Goal: Use online tool/utility: Utilize a website feature to perform a specific function

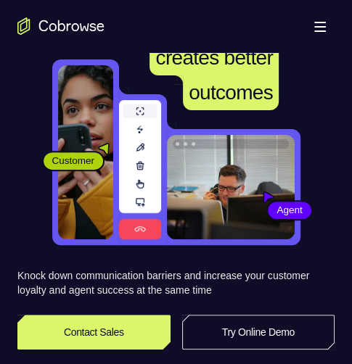
scroll to position [519, 0]
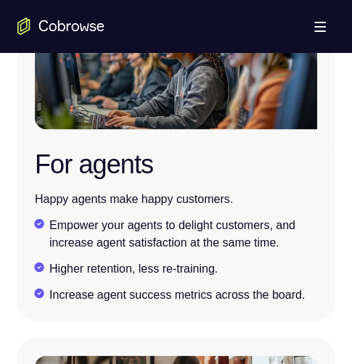
drag, startPoint x: 314, startPoint y: 16, endPoint x: 310, endPoint y: 30, distance: 14.3
click at [311, 24] on button "Open main menu" at bounding box center [320, 26] width 29 height 29
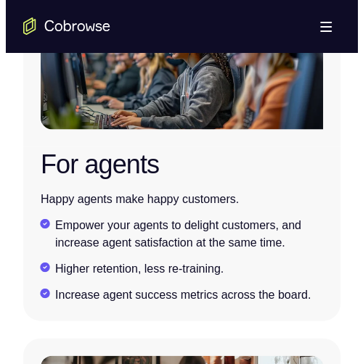
scroll to position [2512, 0]
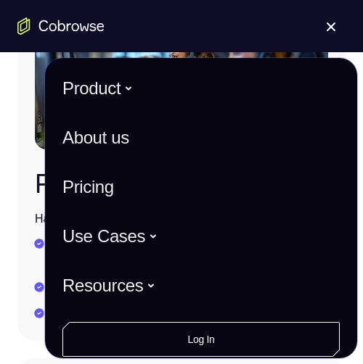
click at [325, 16] on button "Open main menu" at bounding box center [331, 26] width 29 height 29
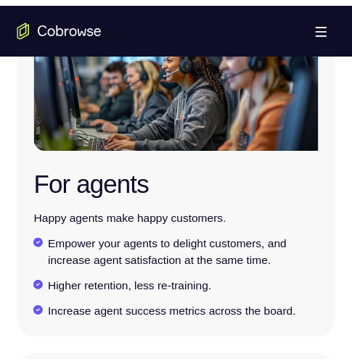
scroll to position [2541, 0]
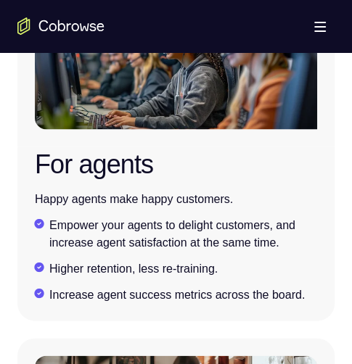
drag, startPoint x: 332, startPoint y: 26, endPoint x: 428, endPoint y: 147, distance: 154.5
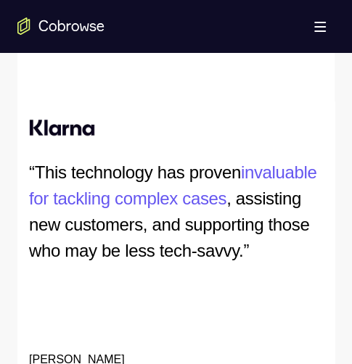
click at [203, 18] on div "Open main menu" at bounding box center [176, 26] width 352 height 52
drag, startPoint x: 351, startPoint y: 17, endPoint x: 296, endPoint y: 358, distance: 345.5
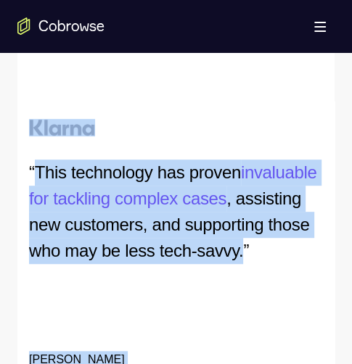
drag, startPoint x: 303, startPoint y: 230, endPoint x: 185, endPoint y: 1, distance: 257.8
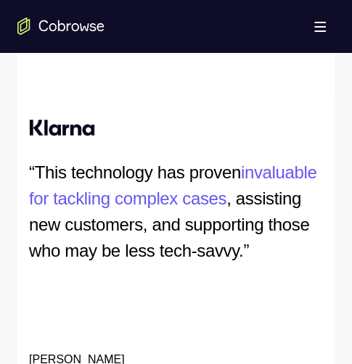
drag, startPoint x: 213, startPoint y: 22, endPoint x: 245, endPoint y: 68, distance: 55.8
drag, startPoint x: 245, startPoint y: 68, endPoint x: 347, endPoint y: 46, distance: 104.7
click at [323, 26] on span at bounding box center [320, 26] width 12 height 1
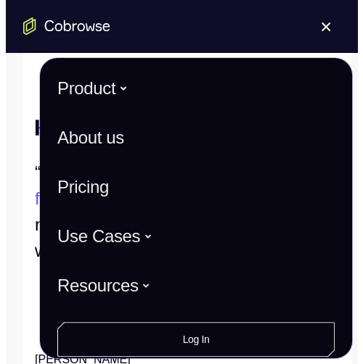
scroll to position [3593, 0]
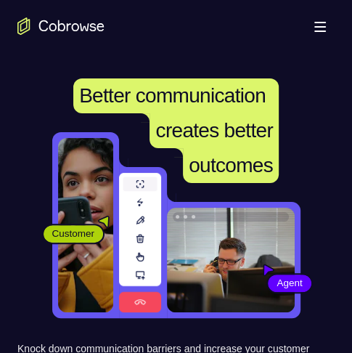
scroll to position [0, 8]
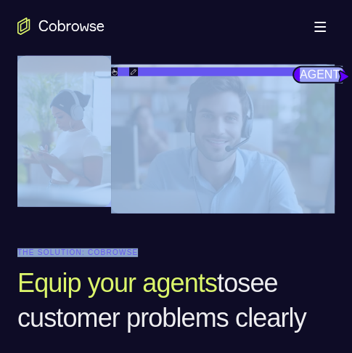
drag, startPoint x: 351, startPoint y: 354, endPoint x: 401, endPoint y: 380, distance: 56.5
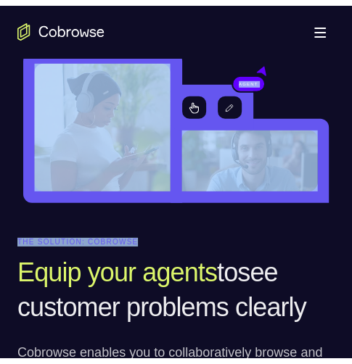
scroll to position [1289, 0]
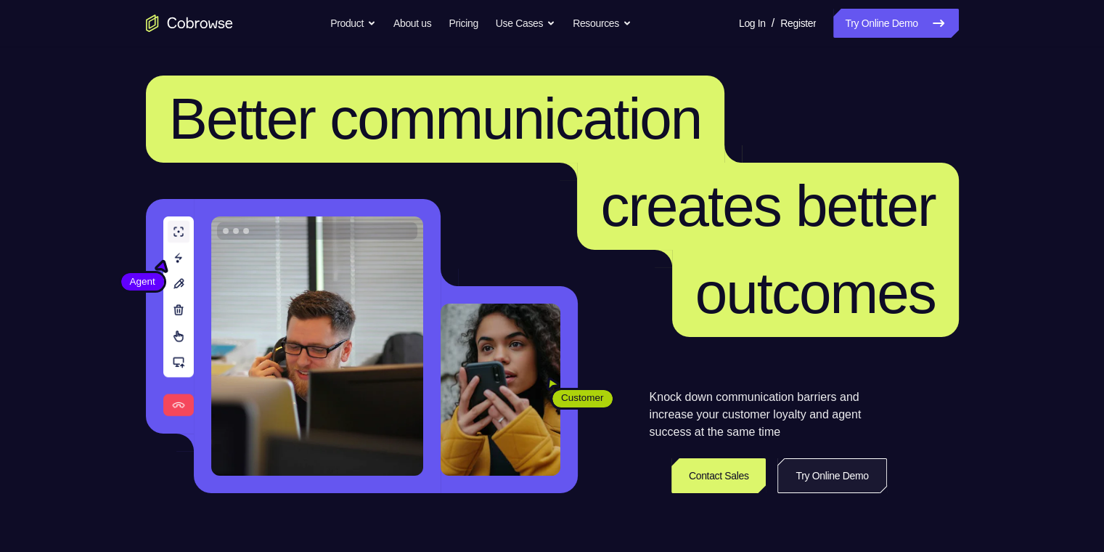
scroll to position [145, 0]
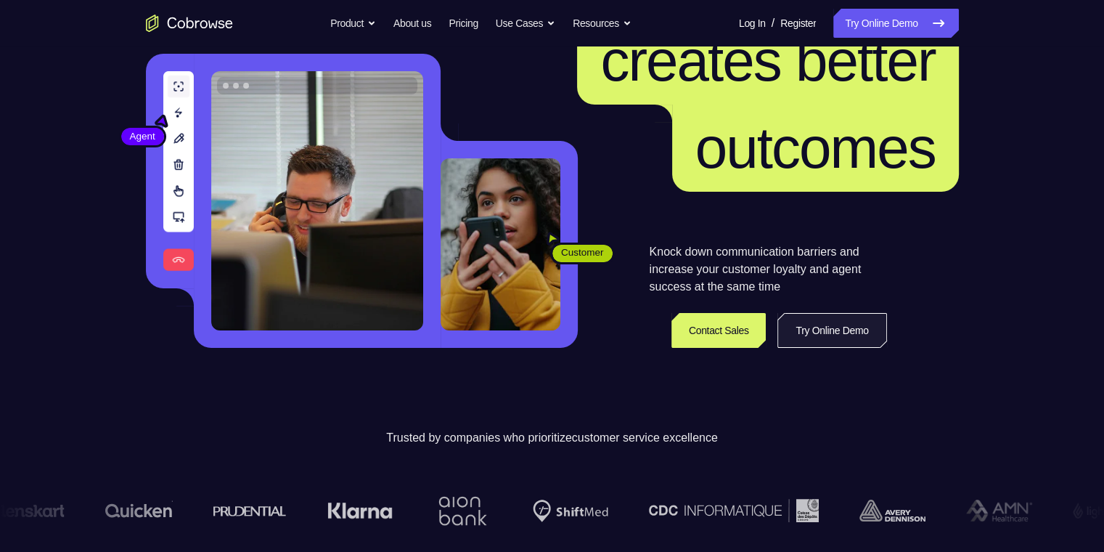
click at [840, 343] on link "Try Online Demo" at bounding box center [831, 330] width 109 height 35
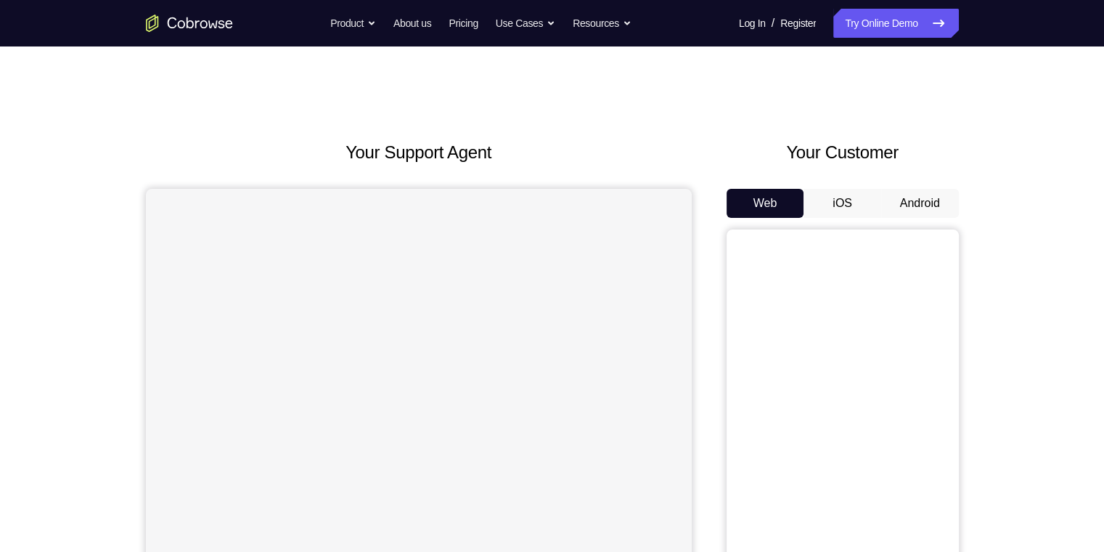
click at [913, 197] on button "Android" at bounding box center [920, 203] width 78 height 29
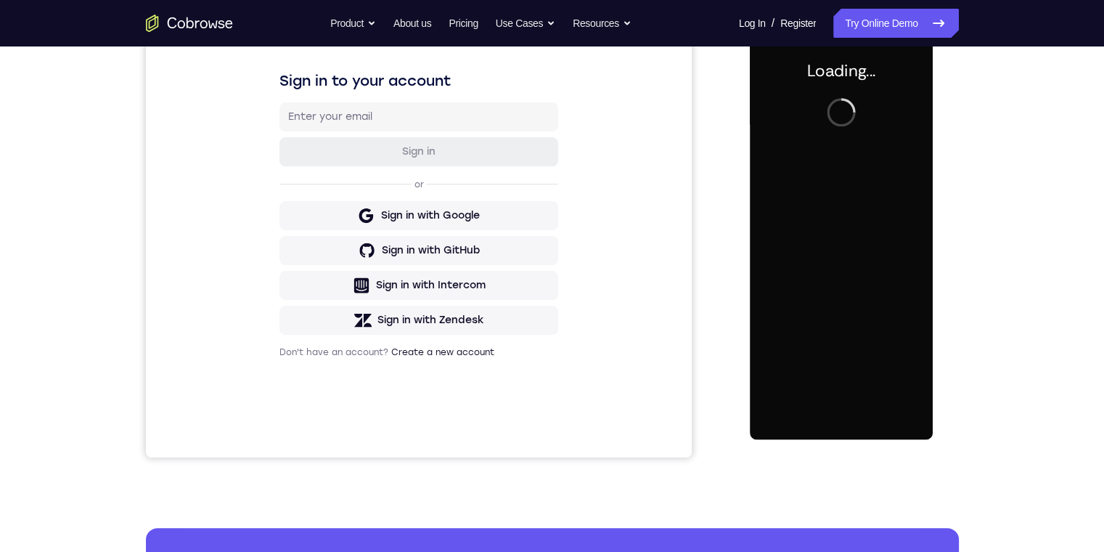
scroll to position [145, 0]
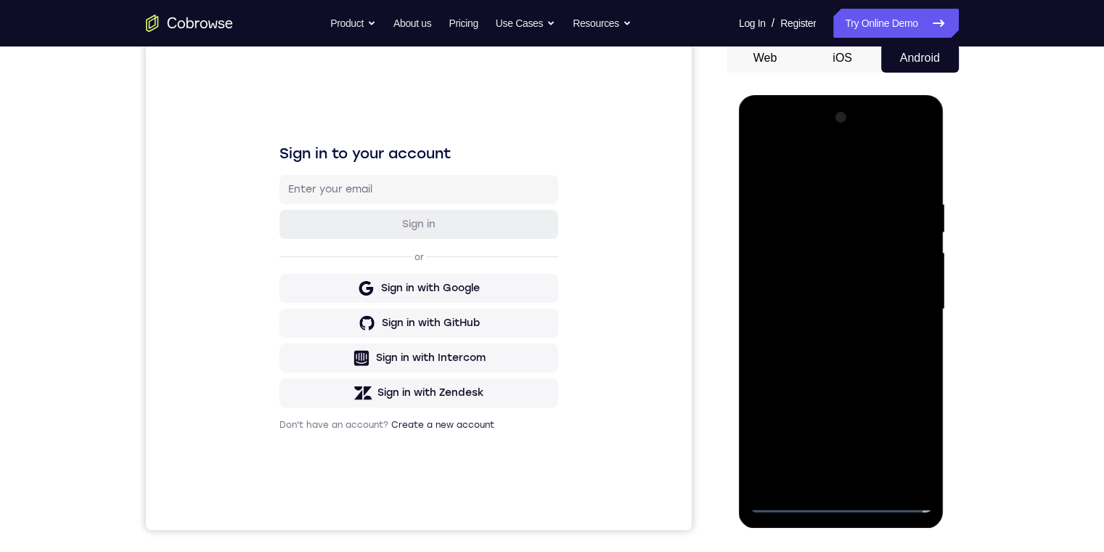
click at [838, 502] on div at bounding box center [841, 309] width 183 height 407
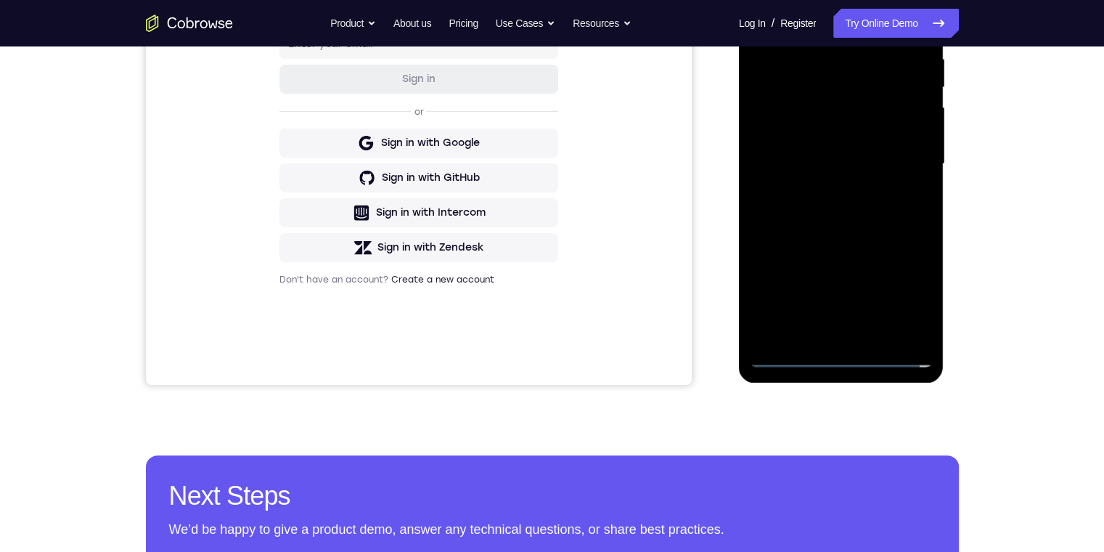
drag, startPoint x: 851, startPoint y: 237, endPoint x: 809, endPoint y: 234, distance: 42.2
click at [783, 234] on div at bounding box center [841, 164] width 183 height 407
click at [844, 234] on div at bounding box center [841, 164] width 183 height 407
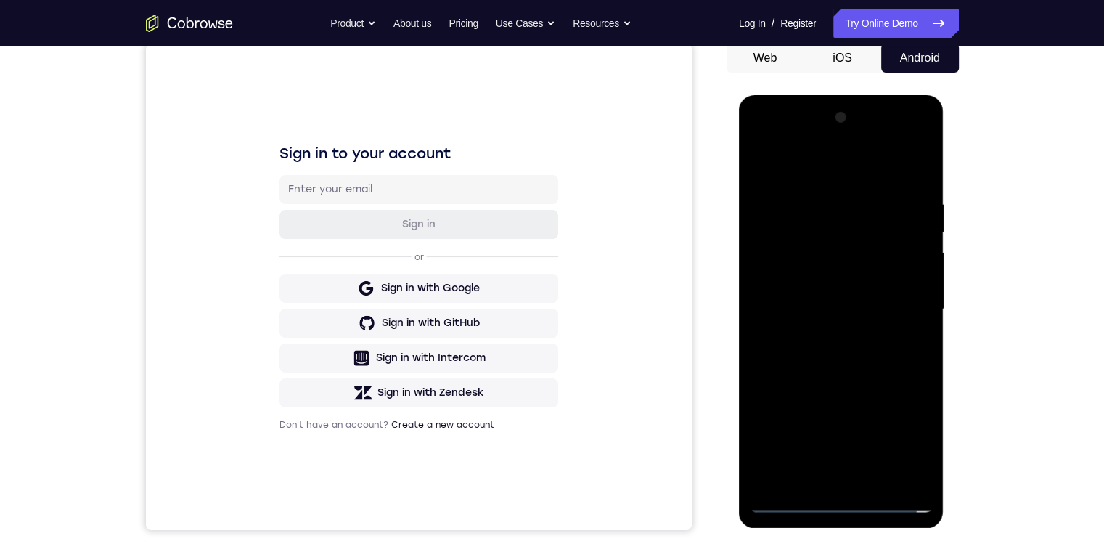
click at [792, 499] on div at bounding box center [841, 309] width 183 height 407
click at [781, 499] on div at bounding box center [841, 309] width 183 height 407
click at [786, 499] on div at bounding box center [841, 309] width 183 height 407
click at [896, 501] on div at bounding box center [841, 309] width 183 height 407
click at [836, 494] on div at bounding box center [841, 309] width 183 height 407
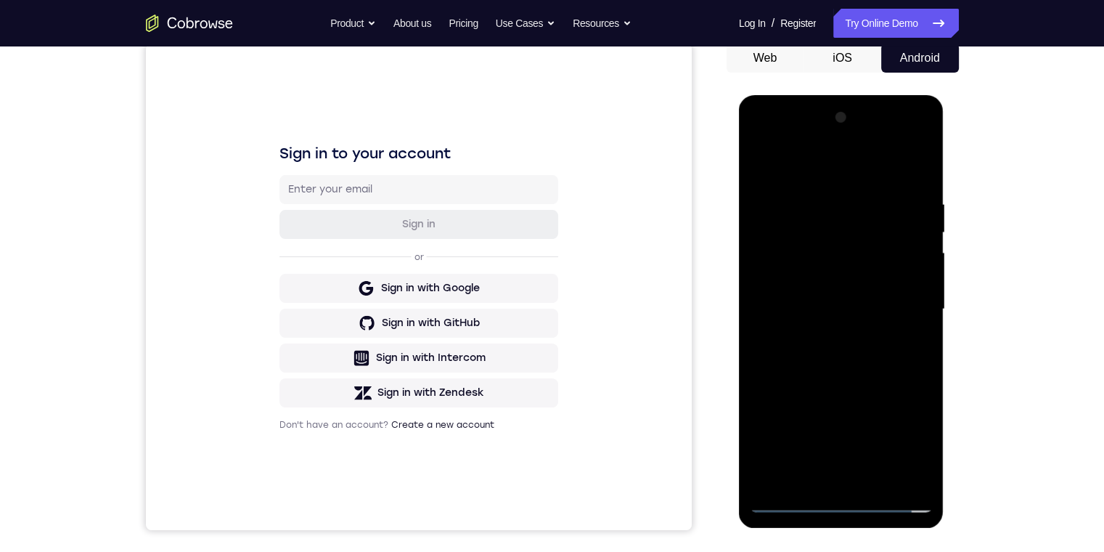
click at [842, 504] on div at bounding box center [841, 309] width 183 height 407
click at [741, 306] on div at bounding box center [841, 311] width 205 height 433
click at [739, 267] on html "Online web based iOS Simulators and Android Emulators. Run iPhone, iPad, Mobile…" at bounding box center [842, 313] width 207 height 436
click at [819, 468] on div at bounding box center [841, 309] width 183 height 407
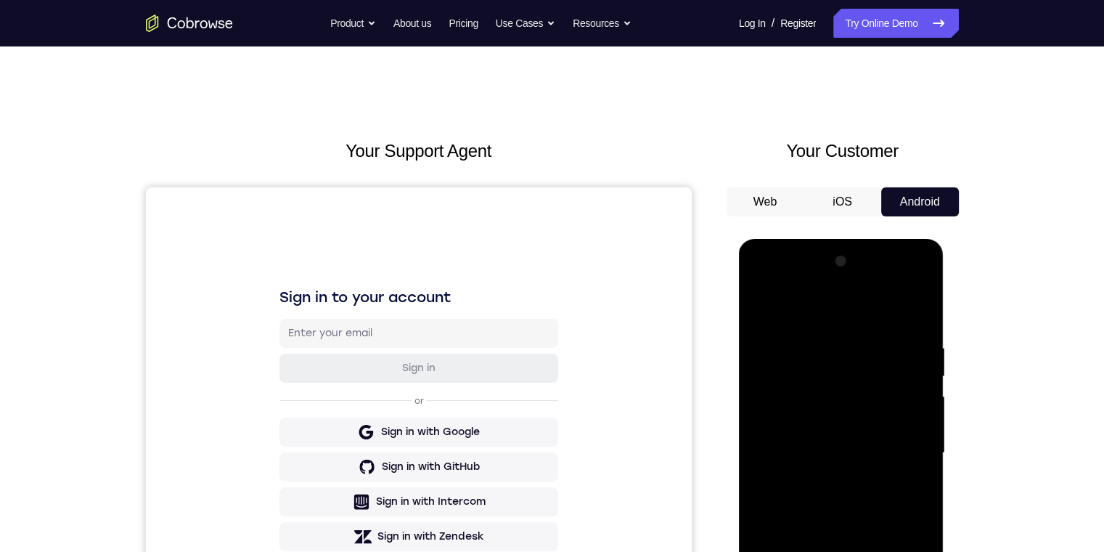
scroll to position [0, 0]
click at [831, 519] on div at bounding box center [841, 454] width 183 height 407
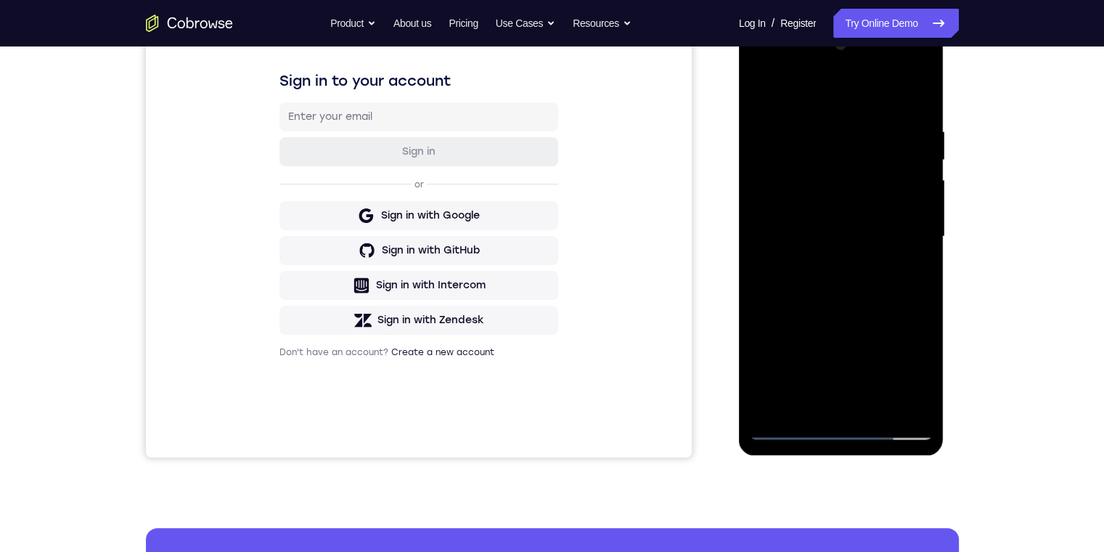
click at [923, 396] on div at bounding box center [841, 236] width 183 height 407
click at [788, 160] on div at bounding box center [841, 236] width 183 height 407
click at [820, 264] on div at bounding box center [841, 236] width 183 height 407
click at [822, 218] on div at bounding box center [841, 236] width 183 height 407
click at [848, 213] on div at bounding box center [841, 236] width 183 height 407
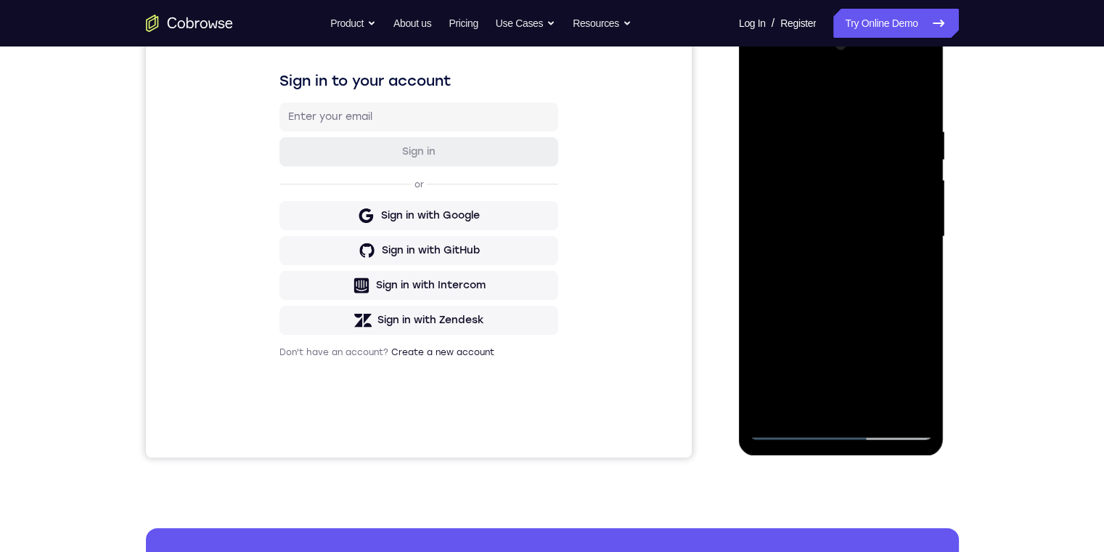
click at [829, 240] on div at bounding box center [841, 236] width 183 height 407
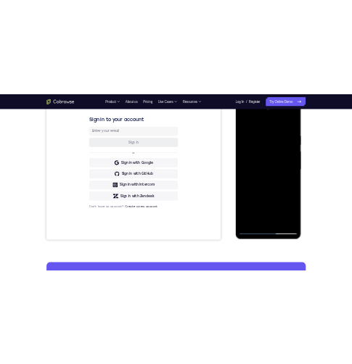
scroll to position [145, 0]
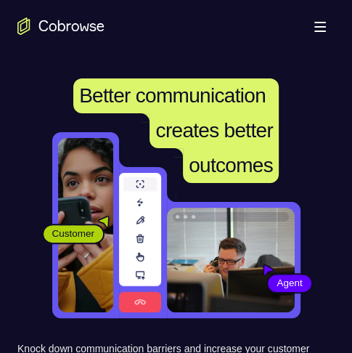
click at [317, 23] on span at bounding box center [320, 22] width 12 height 1
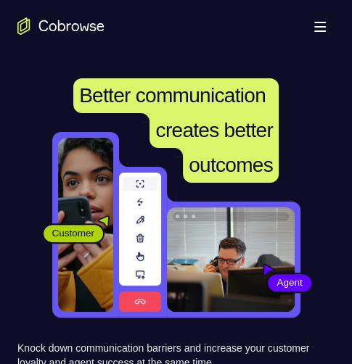
click at [251, 27] on div "Open main menu" at bounding box center [176, 26] width 352 height 52
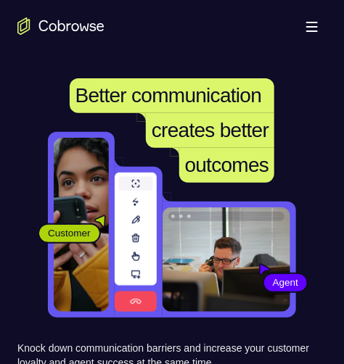
drag, startPoint x: 325, startPoint y: 57, endPoint x: 345, endPoint y: 64, distance: 20.9
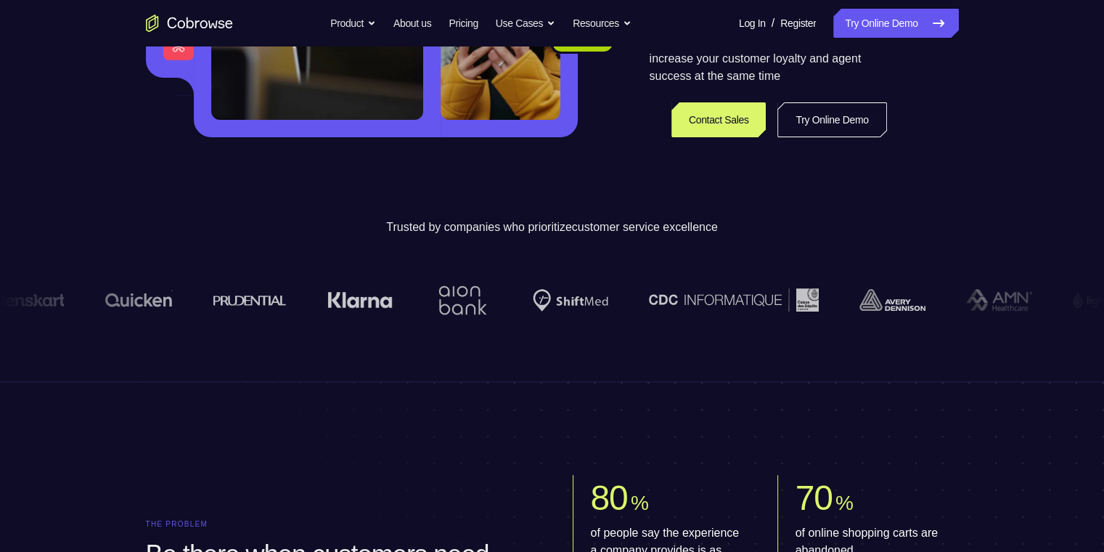
scroll to position [346, 0]
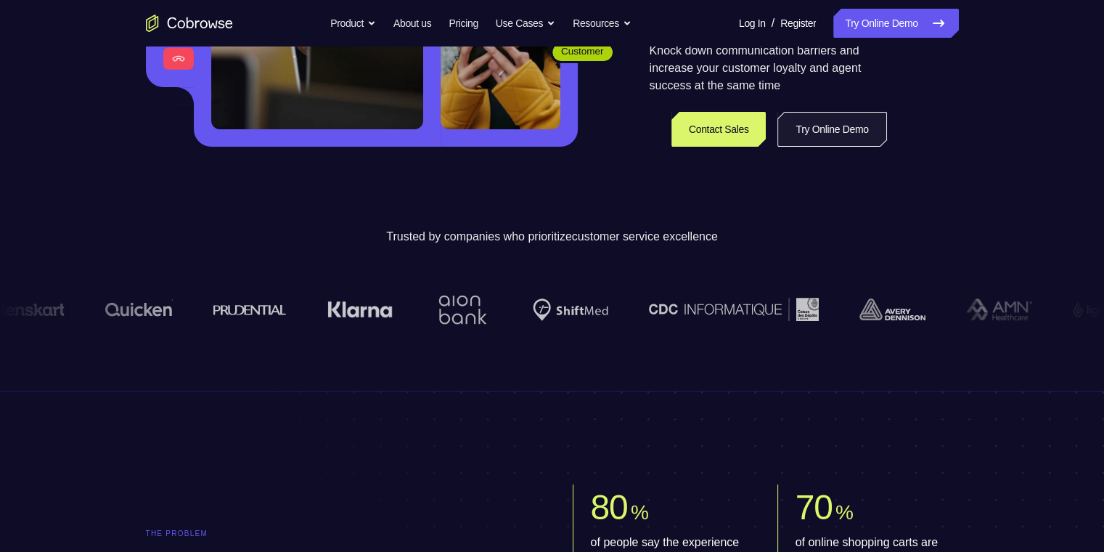
click at [351, 120] on link "Try Online Demo" at bounding box center [831, 129] width 109 height 35
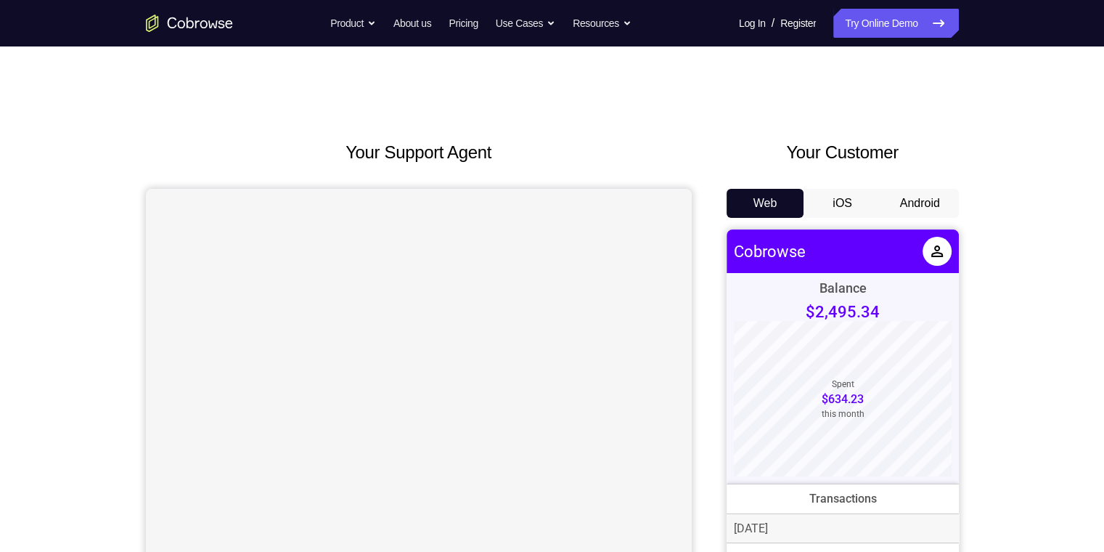
click at [918, 204] on button "Android" at bounding box center [920, 203] width 78 height 29
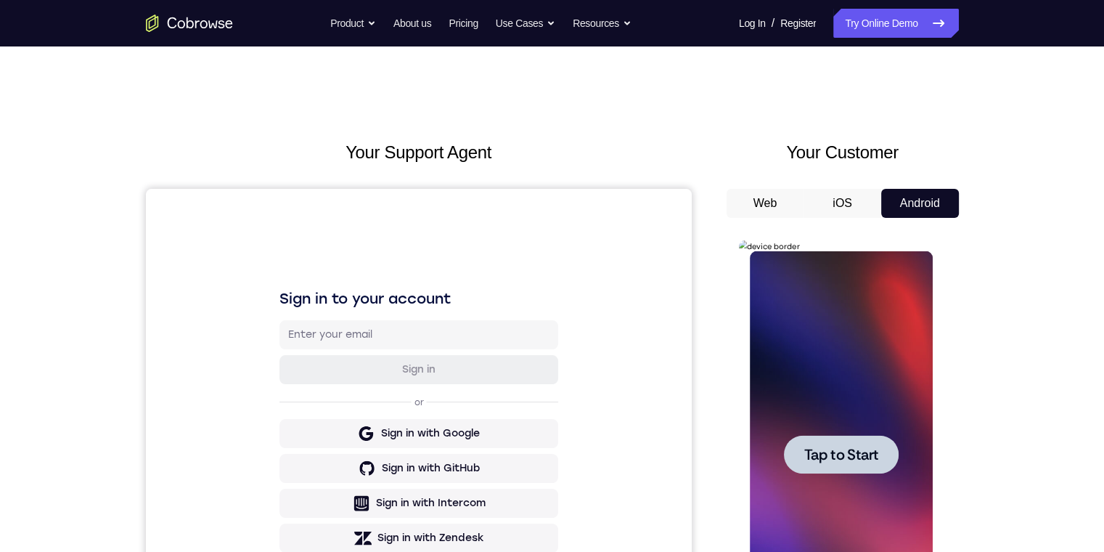
click at [354, 56] on div "Your Support Agent Your Customer Web iOS Android Next Steps We’d be happy to gi…" at bounding box center [552, 525] width 929 height 958
click at [825, 449] on span "Tap to Start" at bounding box center [841, 454] width 74 height 15
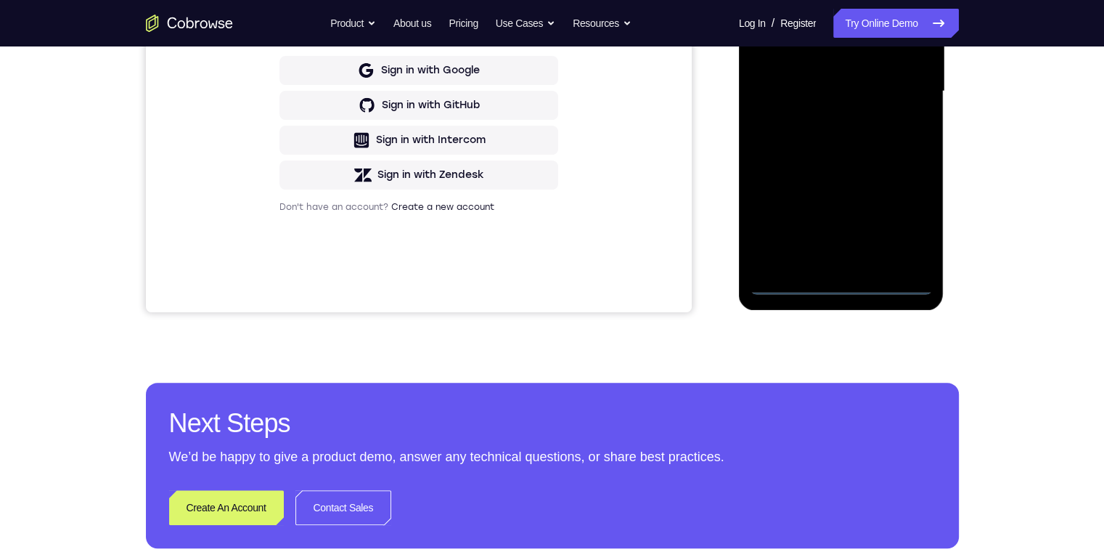
scroll to position [145, 0]
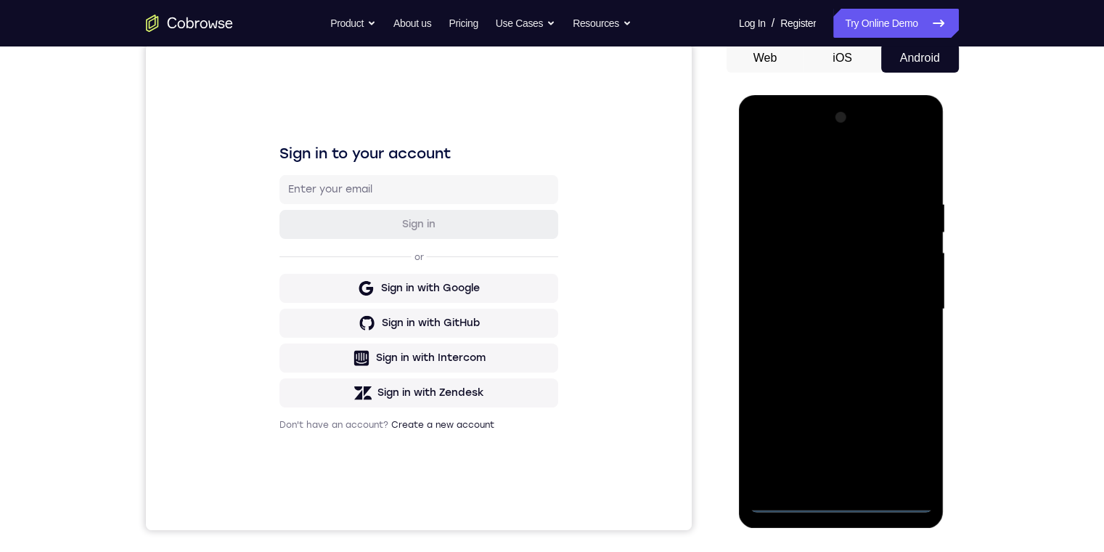
click at [840, 497] on div at bounding box center [841, 309] width 183 height 407
click at [901, 439] on div at bounding box center [841, 309] width 183 height 407
click at [849, 173] on div at bounding box center [841, 309] width 183 height 407
click at [775, 134] on div at bounding box center [841, 309] width 183 height 407
click at [792, 223] on div at bounding box center [841, 309] width 183 height 407
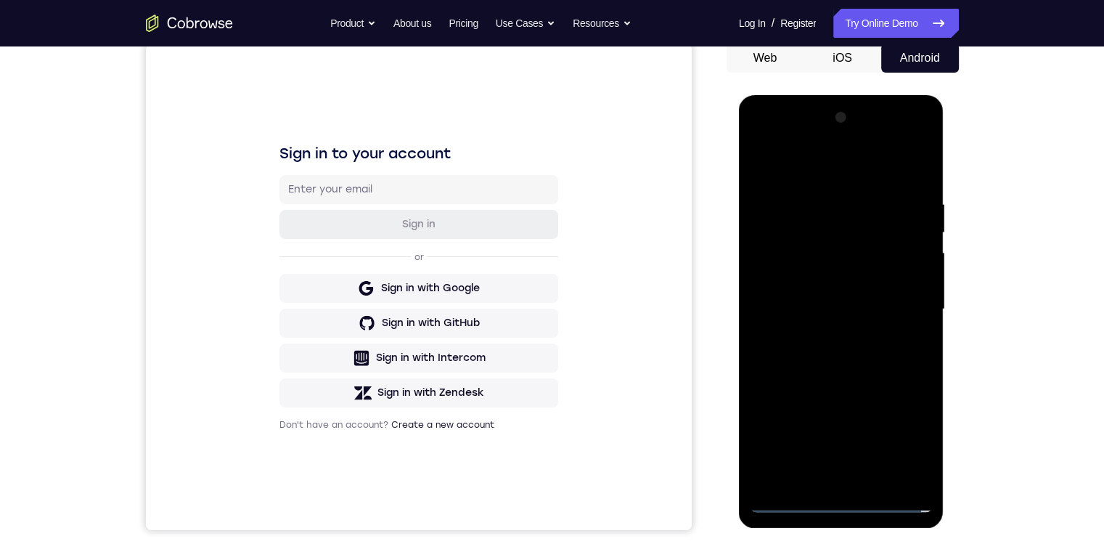
click at [897, 215] on div at bounding box center [841, 309] width 183 height 407
click at [900, 297] on div at bounding box center [841, 309] width 183 height 407
click at [822, 481] on div at bounding box center [841, 309] width 183 height 407
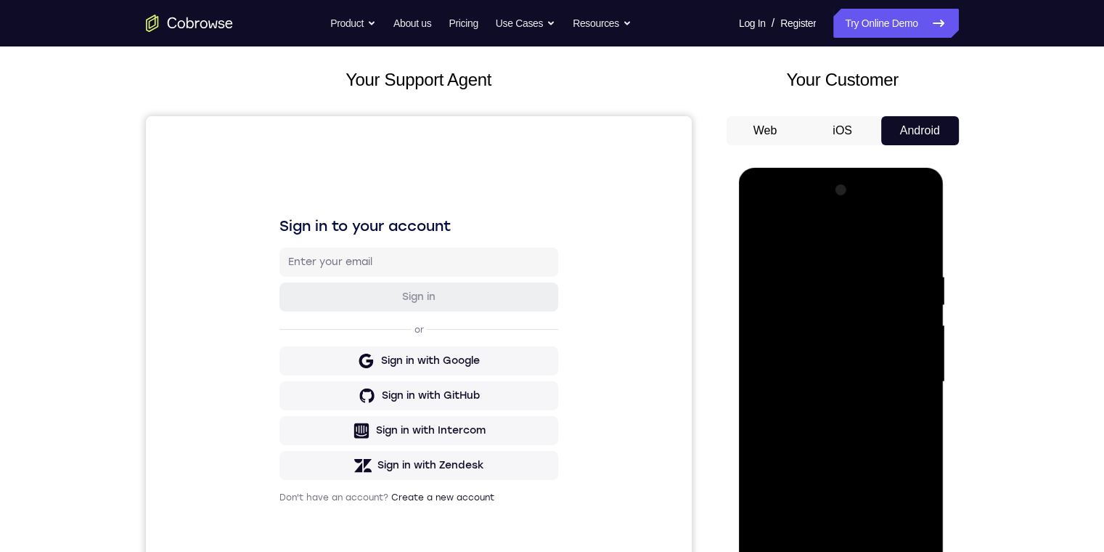
click at [873, 364] on div at bounding box center [841, 382] width 183 height 407
click at [813, 358] on div at bounding box center [841, 382] width 183 height 407
click at [907, 348] on div at bounding box center [841, 382] width 183 height 407
click at [912, 348] on div at bounding box center [841, 382] width 183 height 407
click at [837, 385] on div at bounding box center [841, 382] width 183 height 407
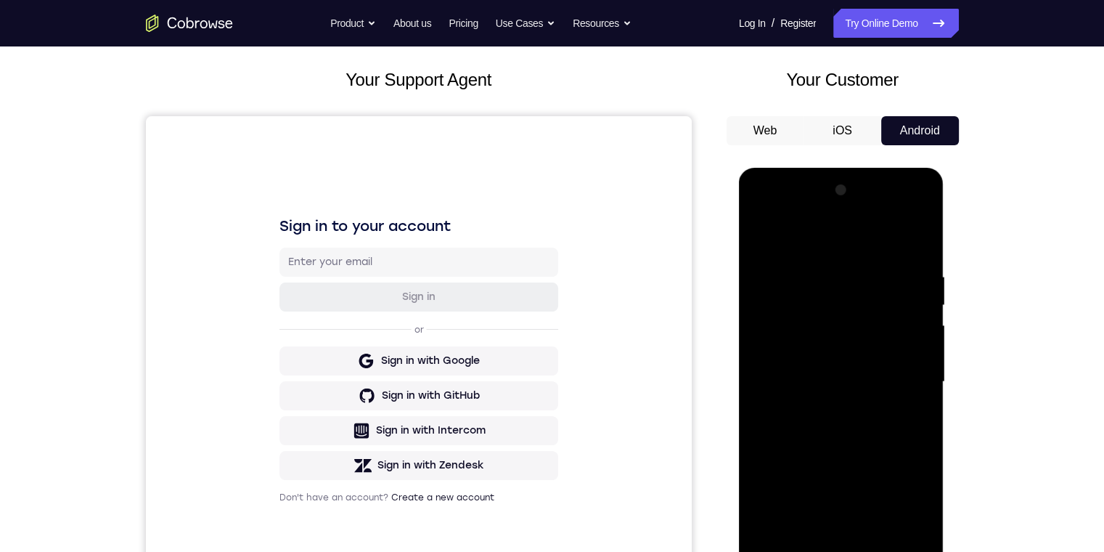
click at [785, 372] on div at bounding box center [841, 382] width 183 height 407
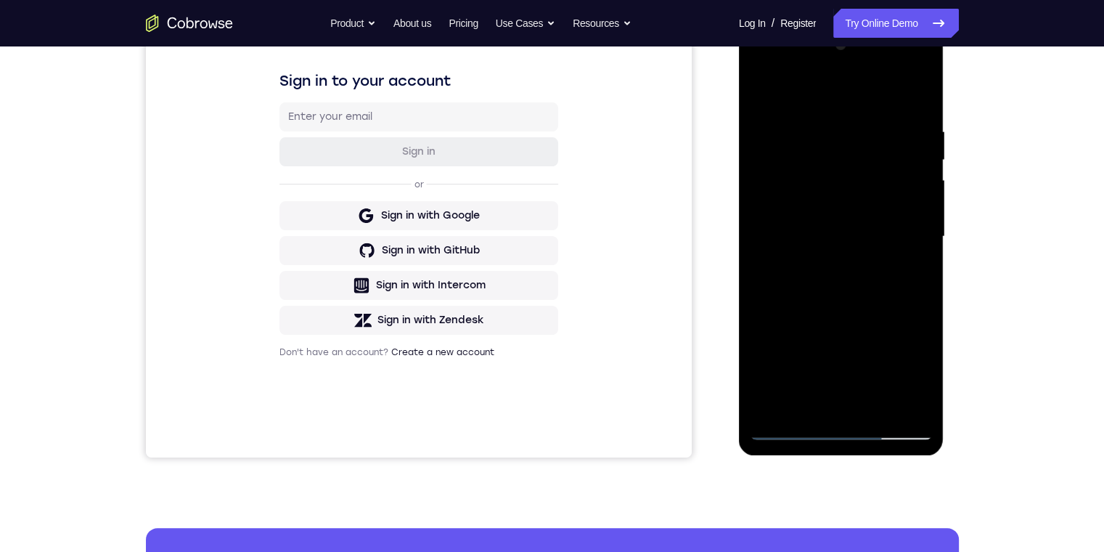
click at [797, 338] on div at bounding box center [841, 236] width 183 height 407
click at [819, 339] on div at bounding box center [841, 236] width 183 height 407
click at [875, 412] on div at bounding box center [841, 236] width 183 height 407
click at [825, 320] on div at bounding box center [841, 236] width 183 height 407
click at [828, 282] on div at bounding box center [841, 236] width 183 height 407
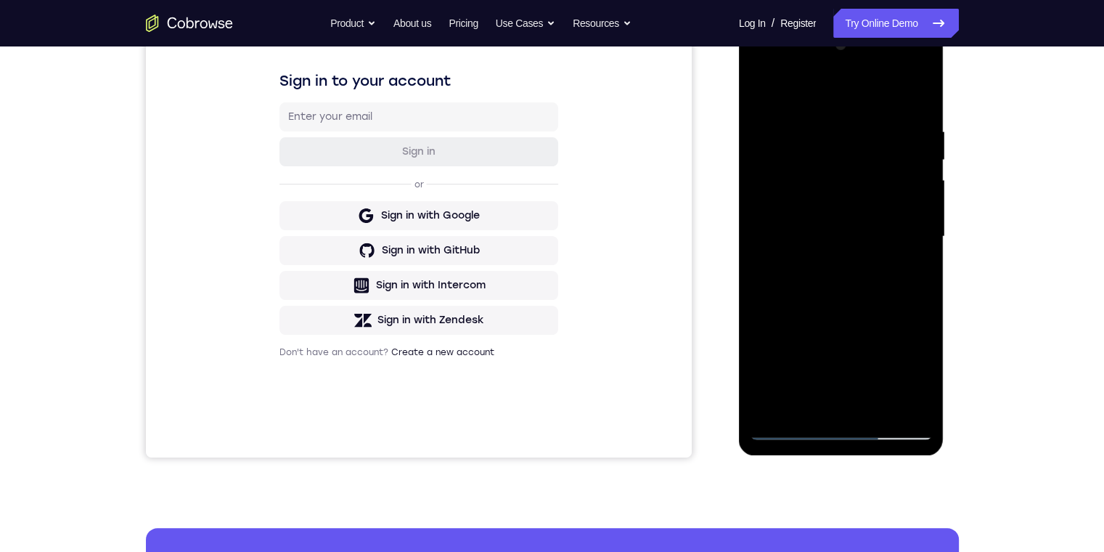
click at [828, 351] on div at bounding box center [841, 236] width 183 height 407
click at [877, 406] on div at bounding box center [841, 236] width 183 height 407
click at [831, 343] on div at bounding box center [841, 236] width 183 height 407
click at [849, 346] on div at bounding box center [841, 236] width 183 height 407
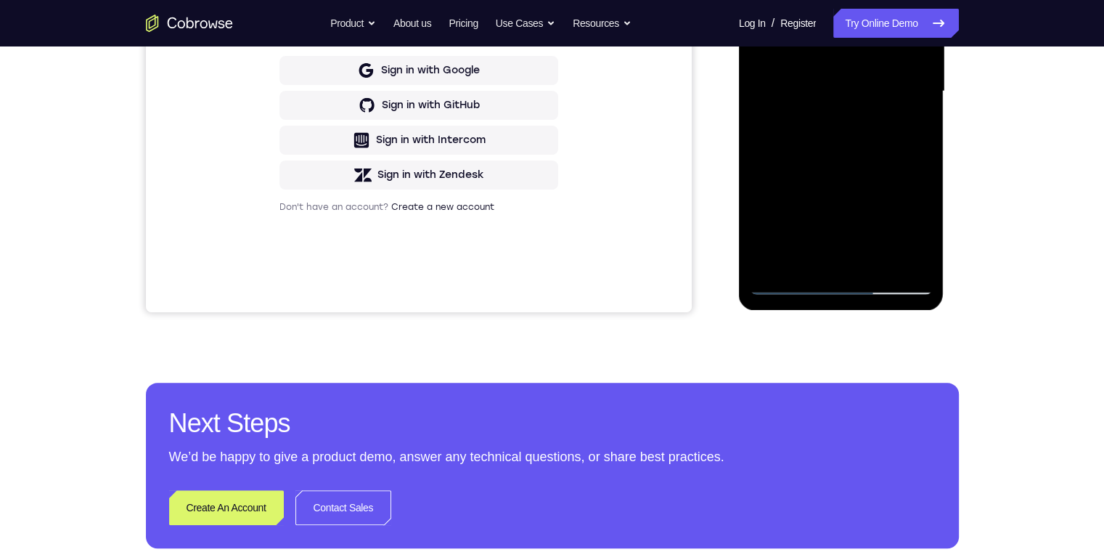
click at [806, 262] on div at bounding box center [841, 91] width 183 height 407
click at [788, 158] on div at bounding box center [841, 91] width 183 height 407
click at [807, 156] on div at bounding box center [841, 91] width 183 height 407
click at [789, 166] on div at bounding box center [841, 91] width 183 height 407
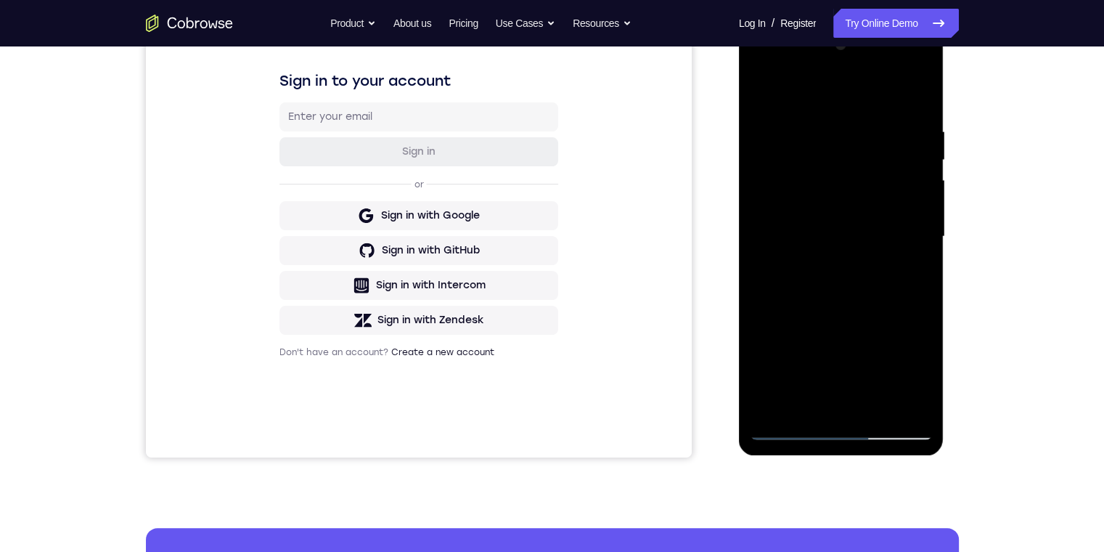
click at [788, 305] on div at bounding box center [841, 236] width 183 height 407
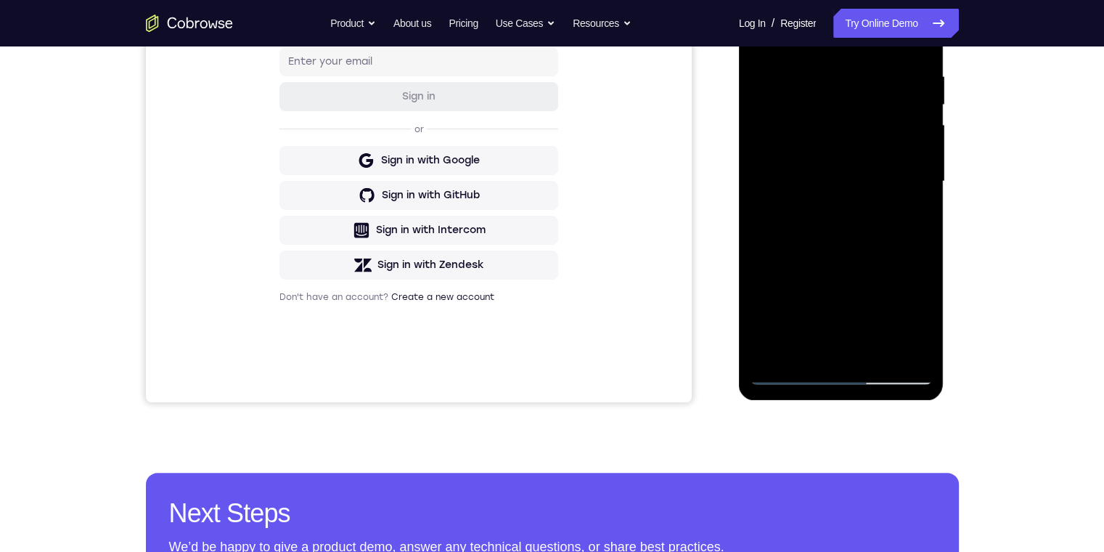
click at [820, 314] on div at bounding box center [841, 181] width 183 height 407
click at [878, 245] on div at bounding box center [841, 181] width 183 height 407
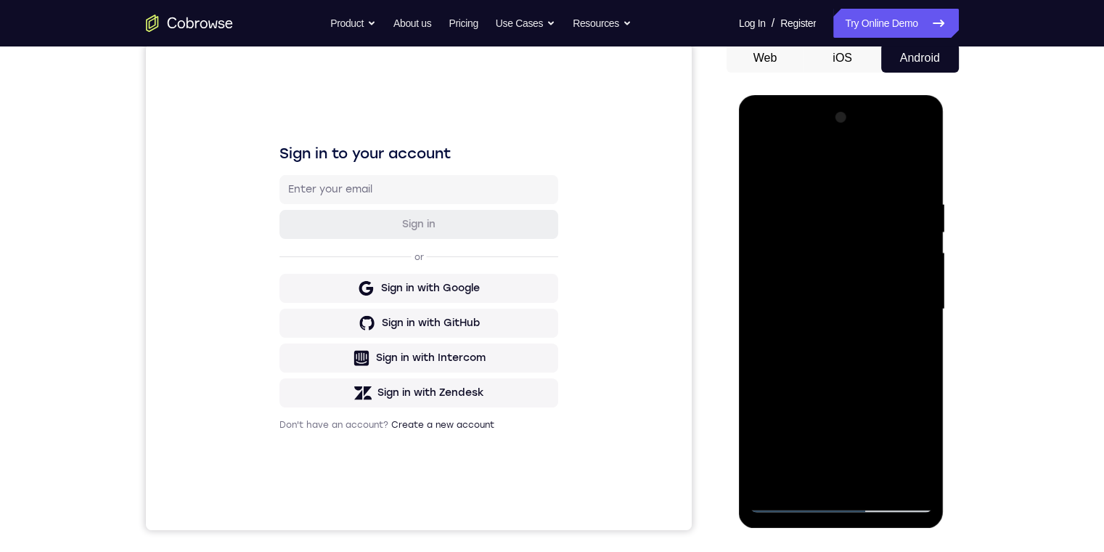
click at [841, 299] on div at bounding box center [841, 309] width 183 height 407
click at [775, 242] on div at bounding box center [841, 309] width 183 height 407
click at [819, 154] on div at bounding box center [841, 309] width 183 height 407
drag, startPoint x: 844, startPoint y: 149, endPoint x: 838, endPoint y: 211, distance: 62.8
click at [844, 150] on div at bounding box center [841, 309] width 183 height 407
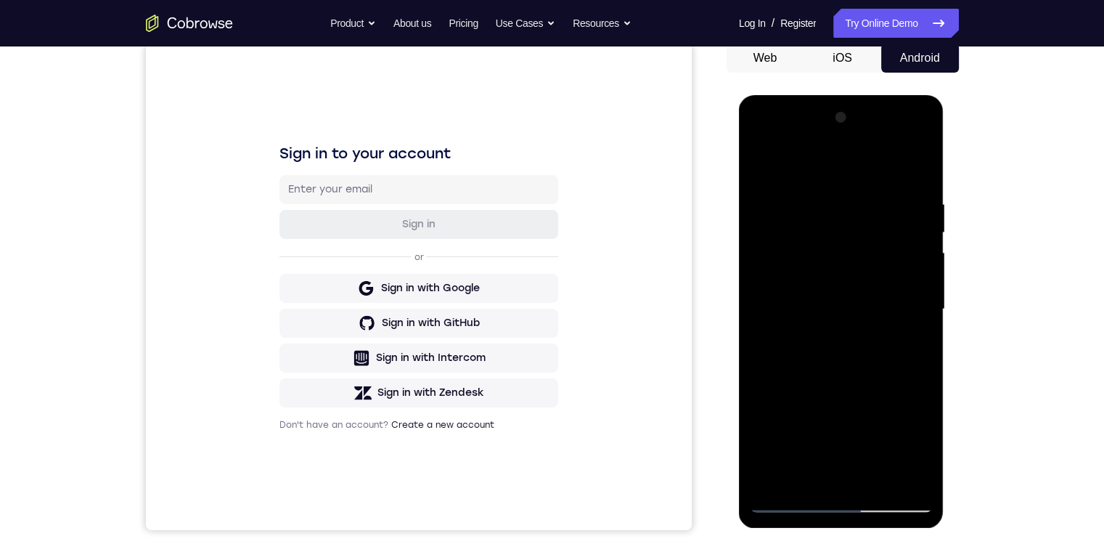
click at [764, 205] on div at bounding box center [841, 309] width 183 height 407
drag, startPoint x: 1477, startPoint y: 235, endPoint x: 823, endPoint y: 475, distance: 696.8
click at [823, 475] on div at bounding box center [841, 309] width 183 height 407
drag, startPoint x: 812, startPoint y: 284, endPoint x: 807, endPoint y: 295, distance: 12.7
click at [810, 290] on div at bounding box center [841, 309] width 183 height 407
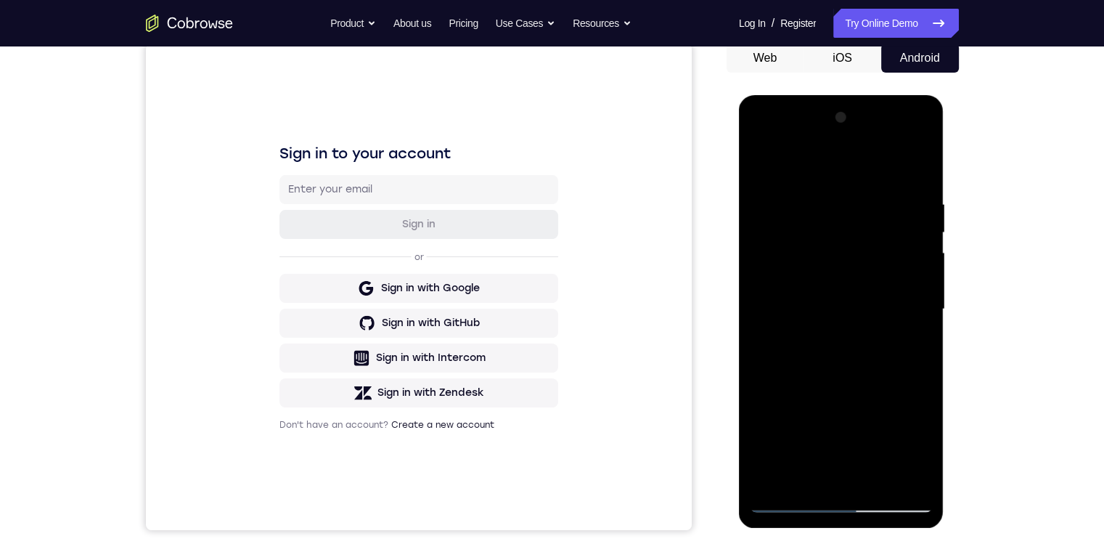
click at [807, 295] on div at bounding box center [841, 309] width 183 height 407
click at [825, 281] on div at bounding box center [841, 309] width 183 height 407
click at [823, 304] on div at bounding box center [841, 309] width 183 height 407
click at [873, 157] on div at bounding box center [841, 309] width 183 height 407
click at [784, 299] on div at bounding box center [841, 309] width 183 height 407
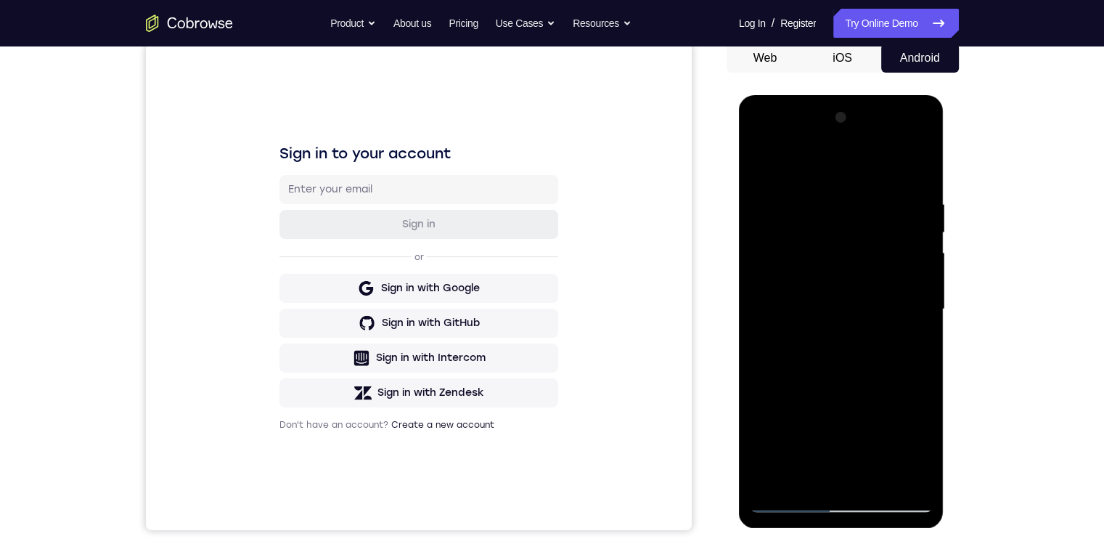
click at [790, 304] on div at bounding box center [841, 309] width 183 height 407
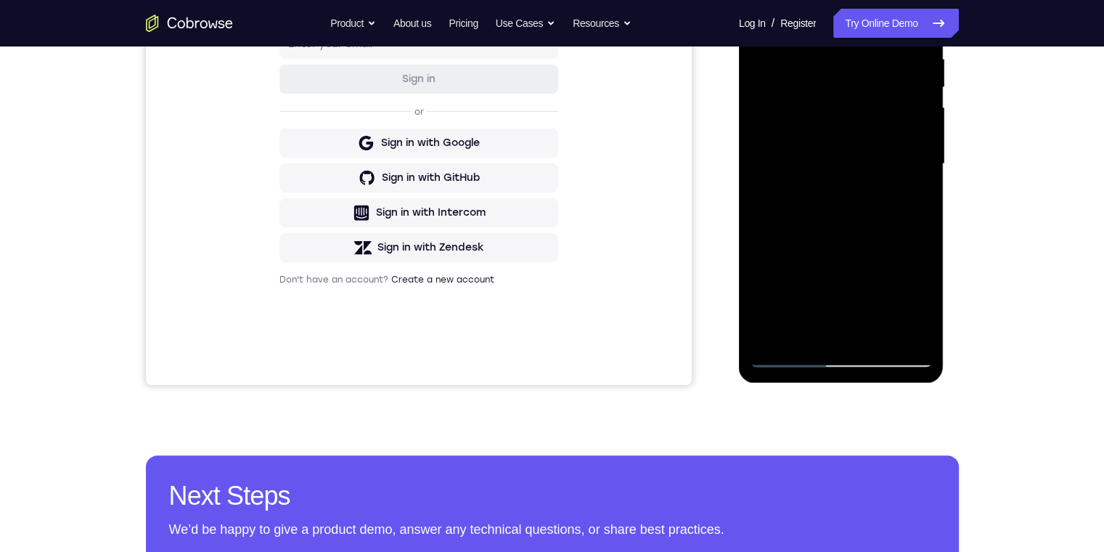
click at [874, 334] on div at bounding box center [841, 164] width 183 height 407
click at [873, 337] on div at bounding box center [841, 164] width 183 height 407
drag, startPoint x: 921, startPoint y: 290, endPoint x: 908, endPoint y: 237, distance: 53.7
click at [908, 237] on div at bounding box center [841, 164] width 183 height 407
click at [790, 302] on div at bounding box center [841, 164] width 183 height 407
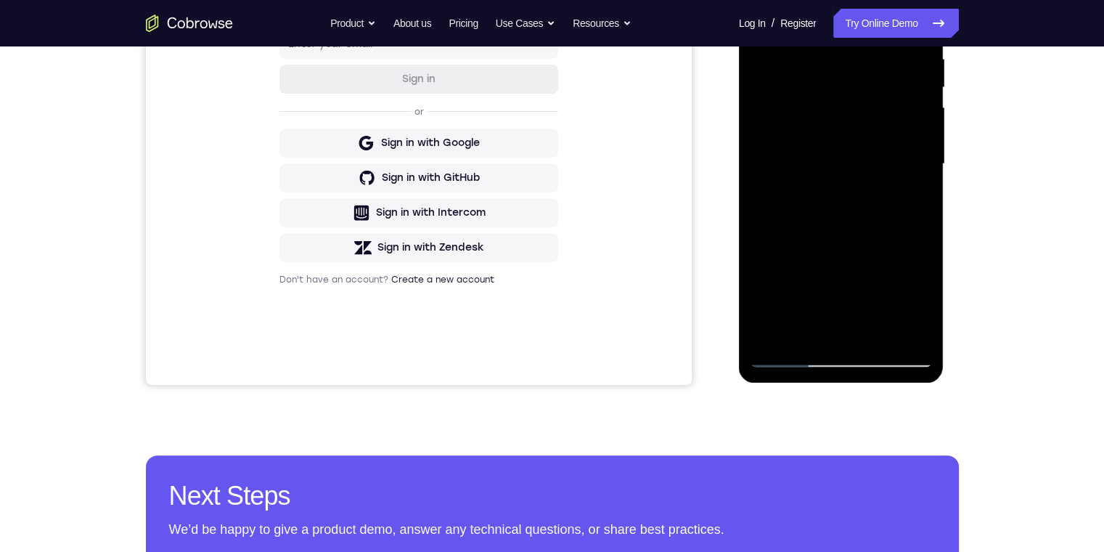
click at [785, 286] on div at bounding box center [841, 164] width 183 height 407
click at [785, 285] on div at bounding box center [841, 164] width 183 height 407
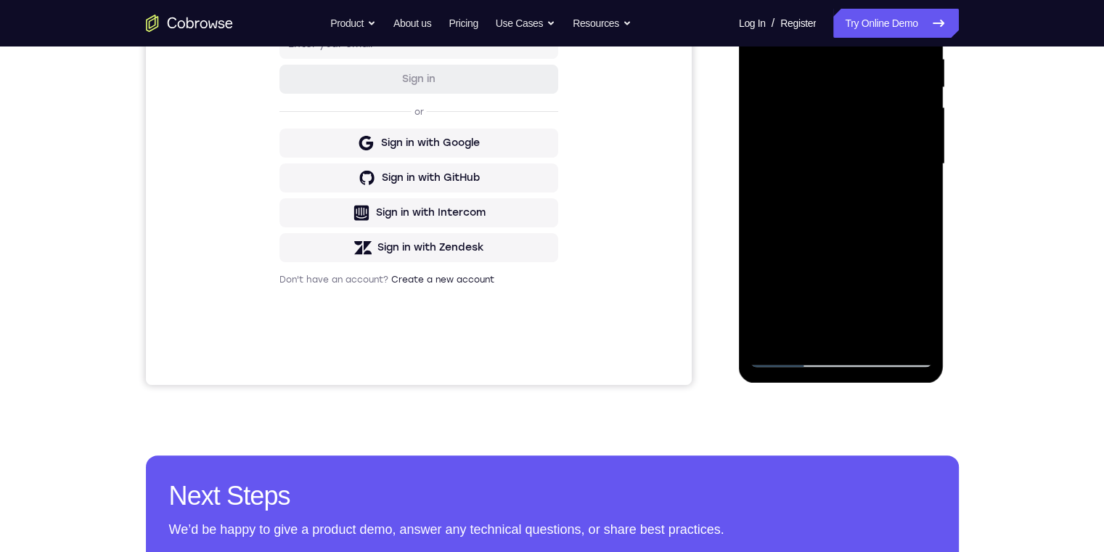
click at [785, 285] on div at bounding box center [841, 164] width 183 height 407
click at [785, 286] on div at bounding box center [841, 164] width 183 height 407
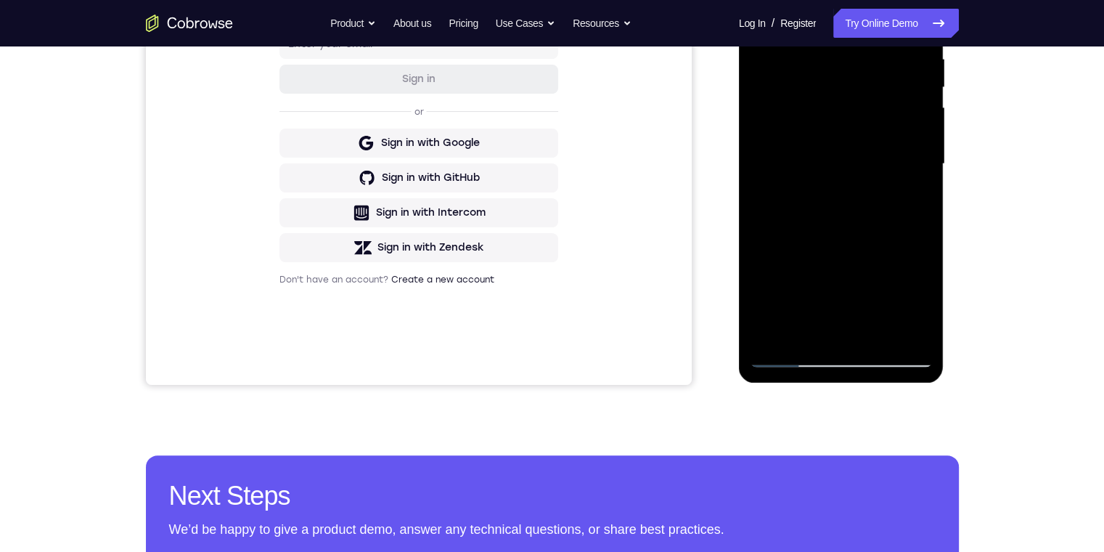
click at [790, 296] on div at bounding box center [841, 164] width 183 height 407
click at [787, 297] on div at bounding box center [841, 164] width 183 height 407
click at [789, 292] on div at bounding box center [841, 164] width 183 height 407
click at [789, 294] on div at bounding box center [841, 164] width 183 height 407
click at [788, 296] on div at bounding box center [841, 164] width 183 height 407
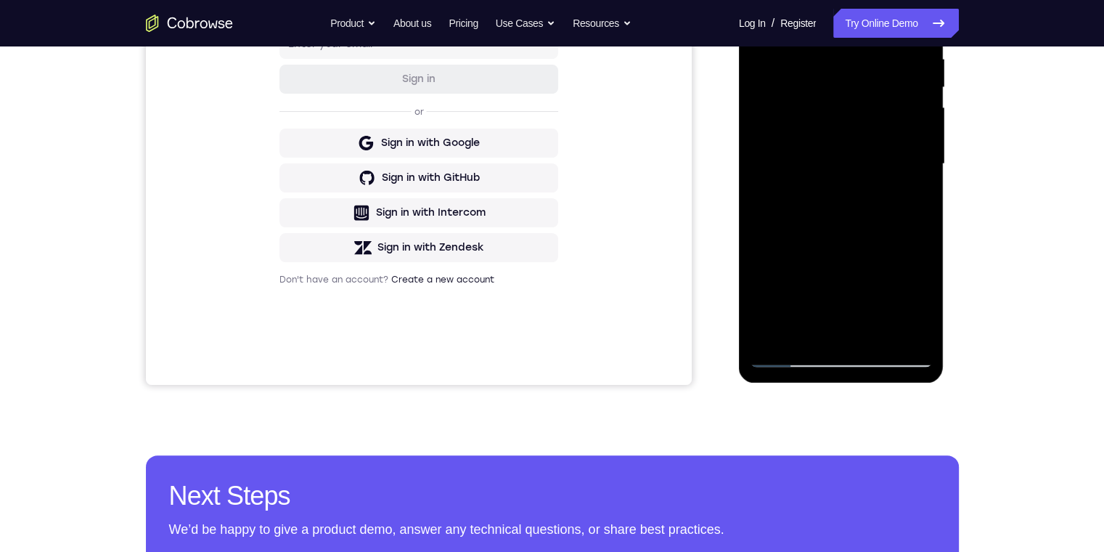
click at [788, 296] on div at bounding box center [841, 164] width 183 height 407
click at [794, 197] on div at bounding box center [841, 164] width 183 height 407
click at [810, 192] on div at bounding box center [841, 164] width 183 height 407
click at [819, 172] on div at bounding box center [841, 164] width 183 height 407
click at [793, 189] on div at bounding box center [841, 164] width 183 height 407
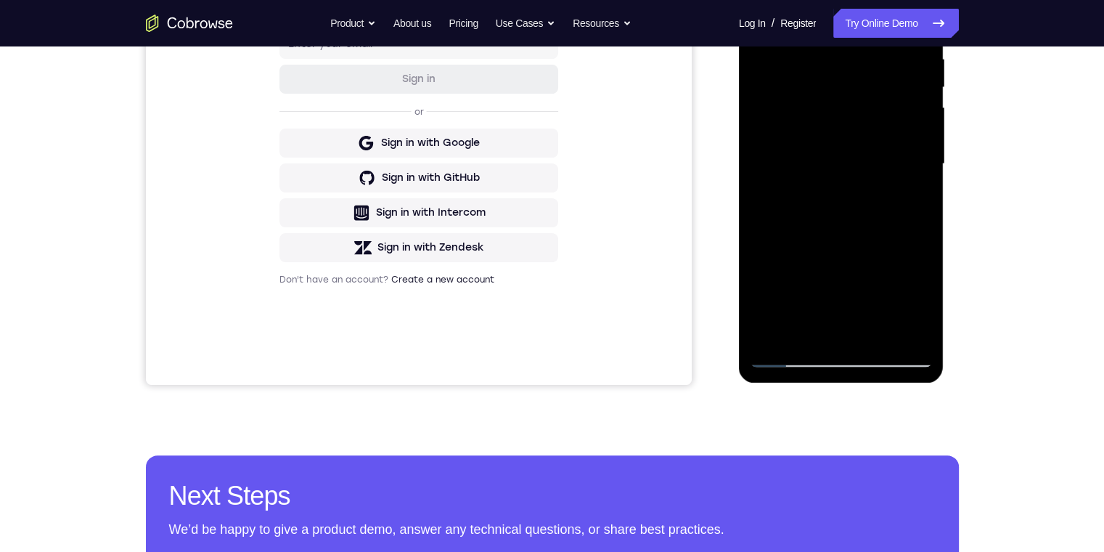
click at [877, 291] on div at bounding box center [841, 164] width 183 height 407
click at [825, 259] on div at bounding box center [841, 164] width 183 height 407
click at [828, 219] on div at bounding box center [841, 164] width 183 height 407
click at [829, 195] on div at bounding box center [841, 164] width 183 height 407
click at [883, 285] on div at bounding box center [841, 164] width 183 height 407
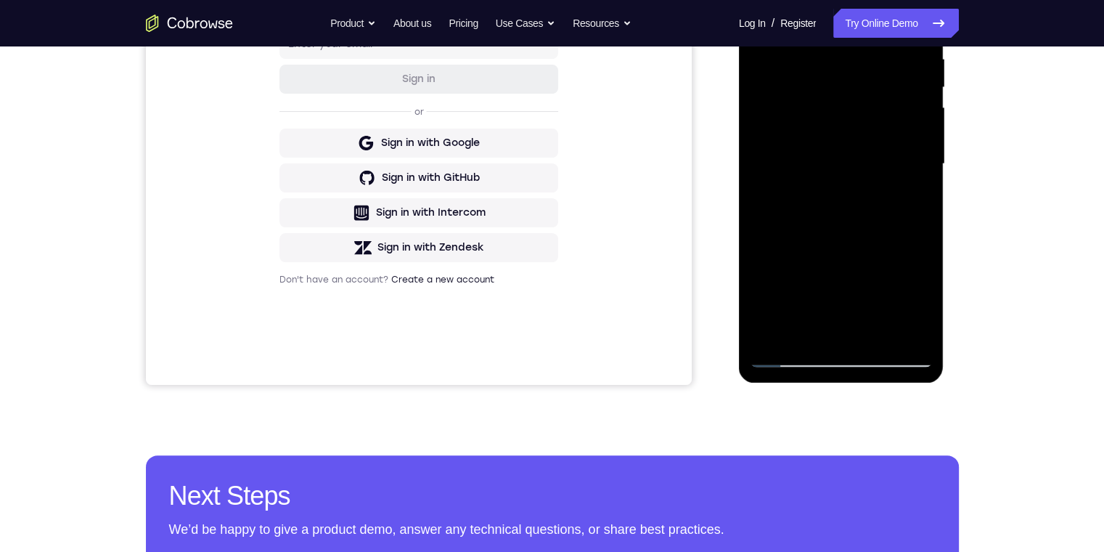
click at [796, 254] on div at bounding box center [841, 164] width 183 height 407
click at [824, 244] on div at bounding box center [841, 164] width 183 height 407
click at [825, 226] on div at bounding box center [841, 164] width 183 height 407
click at [826, 250] on div at bounding box center [841, 164] width 183 height 407
click at [877, 293] on div at bounding box center [841, 164] width 183 height 407
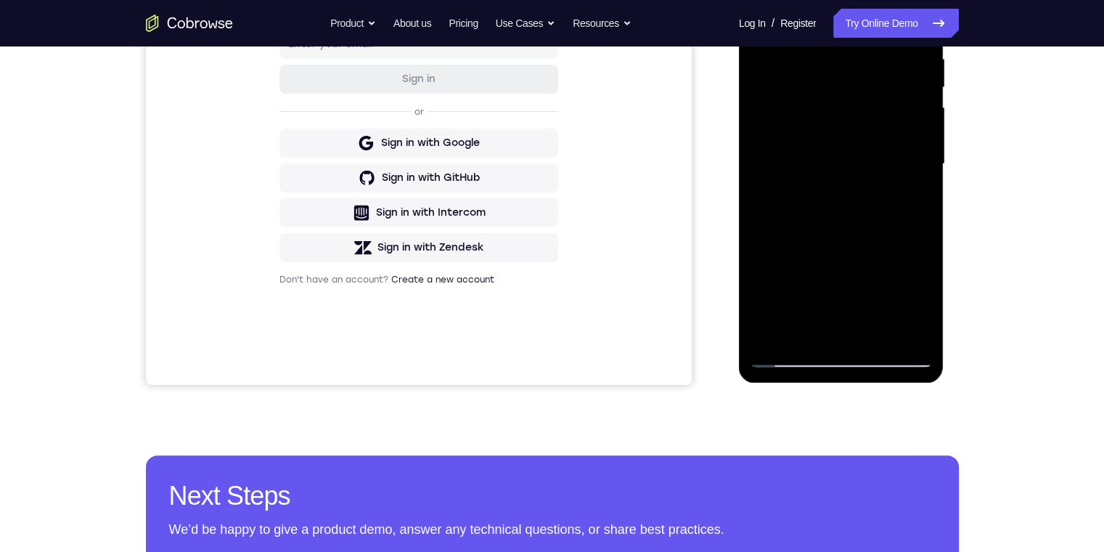
click at [795, 244] on div at bounding box center [841, 164] width 183 height 407
click at [826, 251] on div at bounding box center [841, 164] width 183 height 407
drag, startPoint x: 823, startPoint y: 233, endPoint x: 793, endPoint y: 263, distance: 42.6
click at [822, 233] on div at bounding box center [841, 164] width 183 height 407
click at [792, 264] on div at bounding box center [841, 164] width 183 height 407
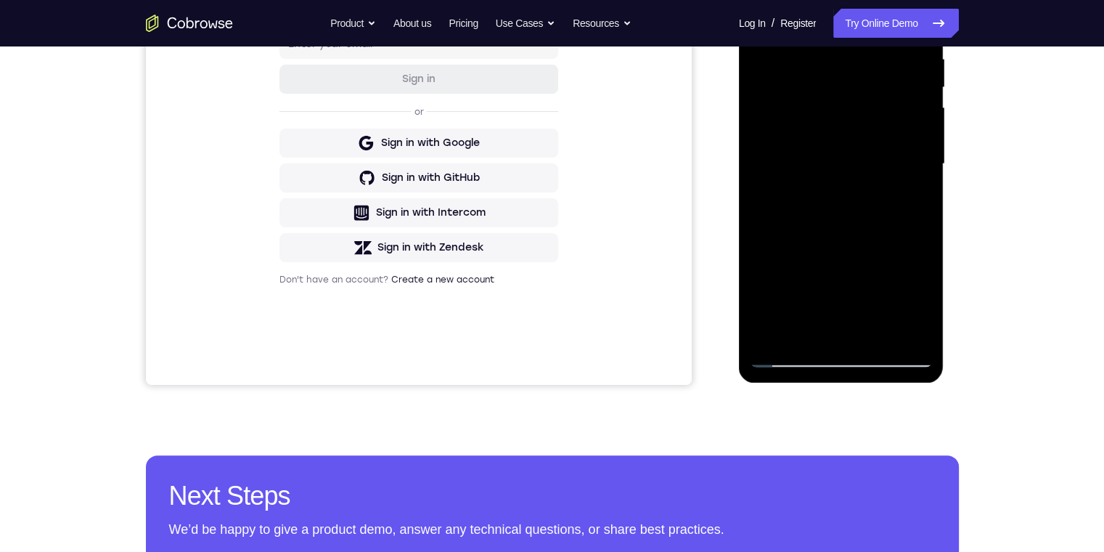
click at [857, 285] on div at bounding box center [841, 164] width 183 height 407
click at [875, 287] on div at bounding box center [841, 164] width 183 height 407
click at [865, 293] on div at bounding box center [841, 164] width 183 height 407
click at [796, 264] on div at bounding box center [841, 164] width 183 height 407
click at [796, 231] on div at bounding box center [841, 164] width 183 height 407
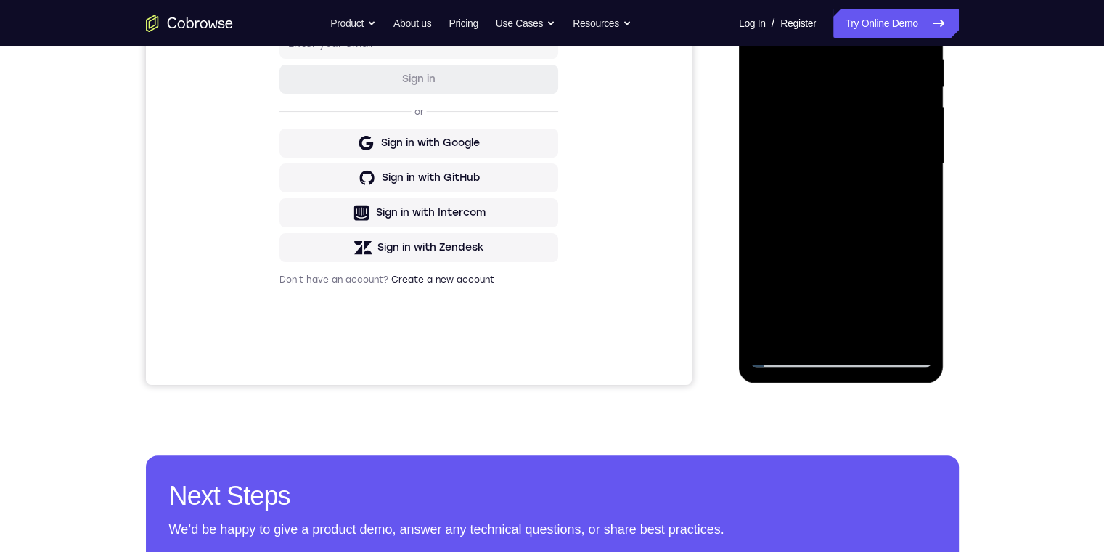
click at [787, 205] on div at bounding box center [841, 164] width 183 height 407
click at [878, 285] on div at bounding box center [841, 164] width 183 height 407
click at [788, 287] on div at bounding box center [841, 164] width 183 height 407
click at [799, 168] on div at bounding box center [841, 164] width 183 height 407
click at [851, 160] on div at bounding box center [841, 164] width 183 height 407
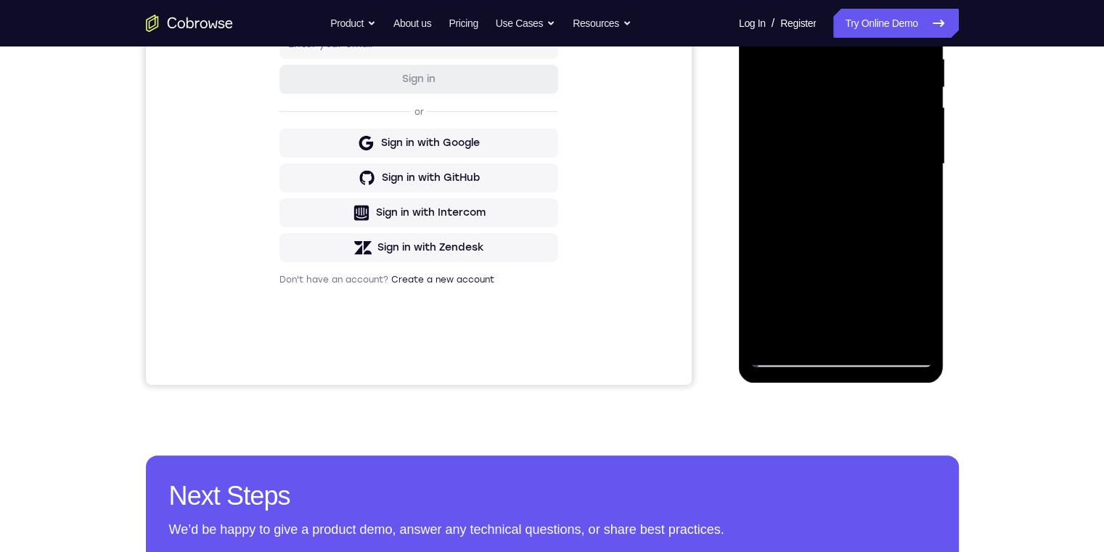
click at [842, 192] on div at bounding box center [841, 164] width 183 height 407
click at [840, 207] on div at bounding box center [841, 164] width 183 height 407
click at [836, 220] on div at bounding box center [841, 164] width 183 height 407
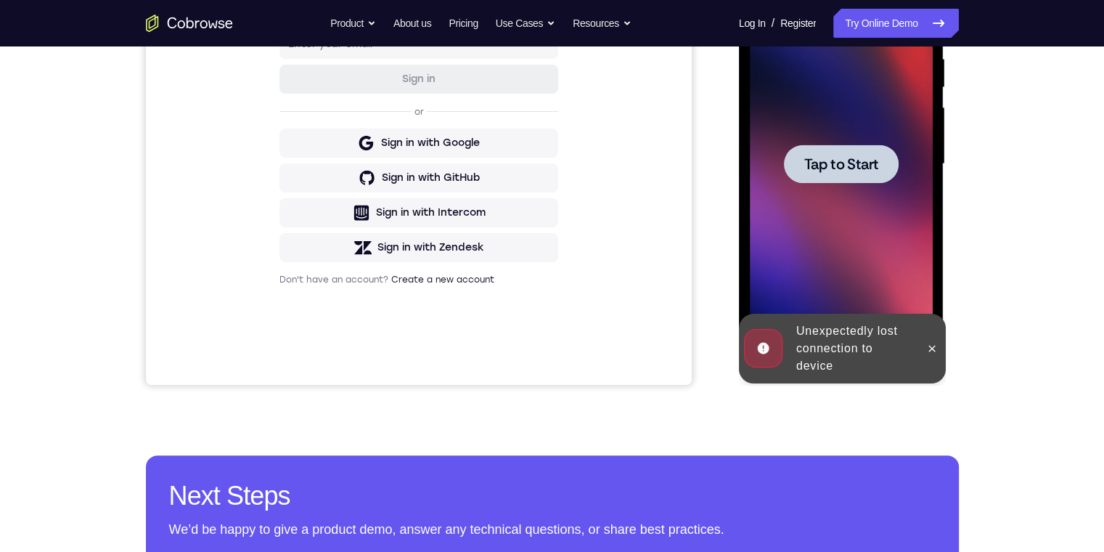
click at [832, 157] on span "Tap to Start" at bounding box center [841, 164] width 74 height 15
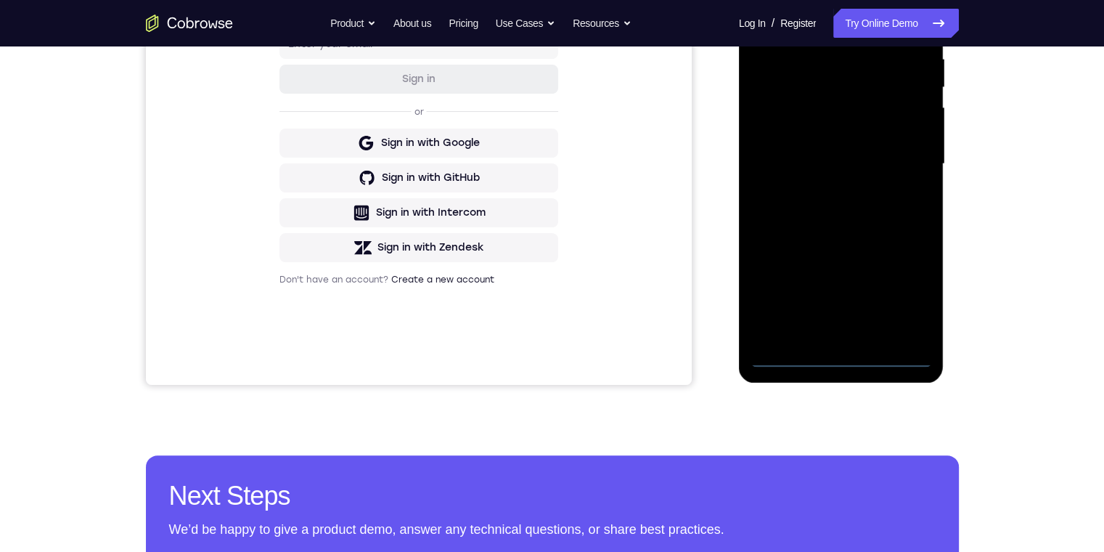
scroll to position [145, 0]
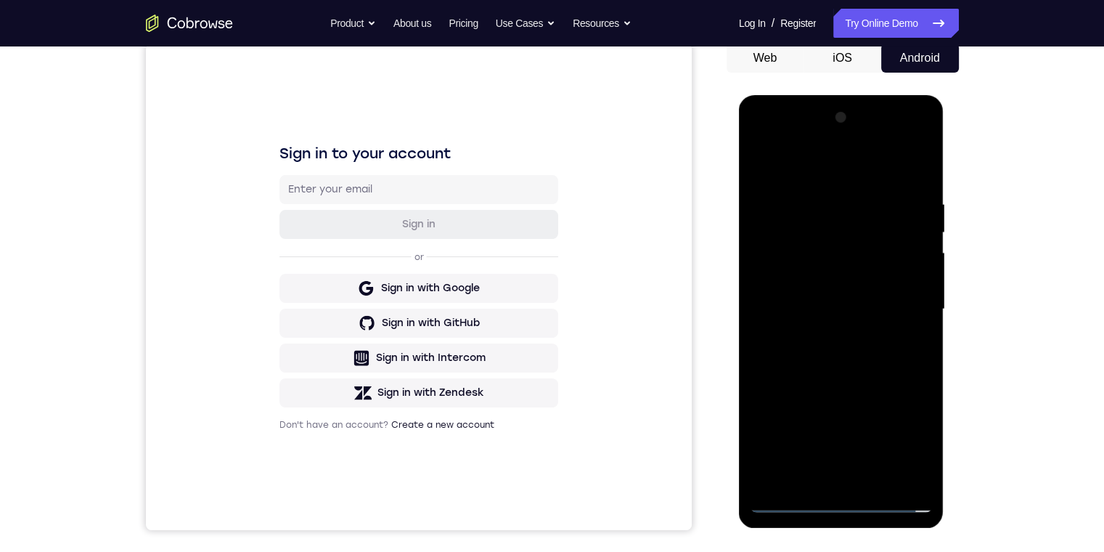
click at [836, 502] on div at bounding box center [841, 309] width 183 height 407
click at [902, 440] on div at bounding box center [841, 309] width 183 height 407
click at [778, 138] on div at bounding box center [841, 309] width 183 height 407
click at [900, 298] on div at bounding box center [841, 309] width 183 height 407
click at [819, 336] on div at bounding box center [841, 309] width 183 height 407
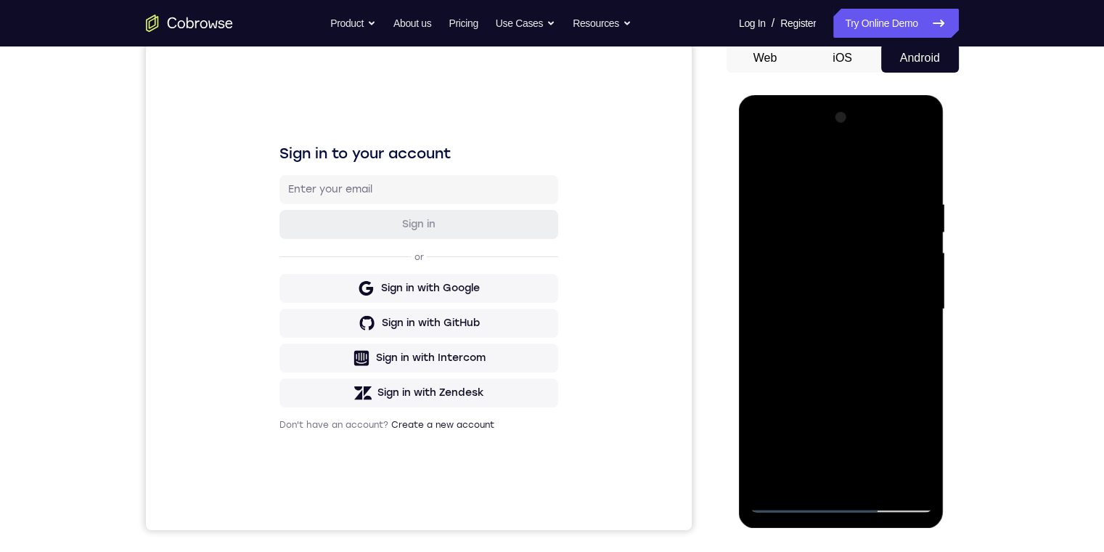
click at [817, 290] on div at bounding box center [841, 309] width 183 height 407
click at [894, 274] on div at bounding box center [841, 309] width 183 height 407
click at [842, 306] on div at bounding box center [841, 309] width 183 height 407
click at [781, 299] on div at bounding box center [841, 309] width 183 height 407
click at [833, 444] on div at bounding box center [841, 309] width 183 height 407
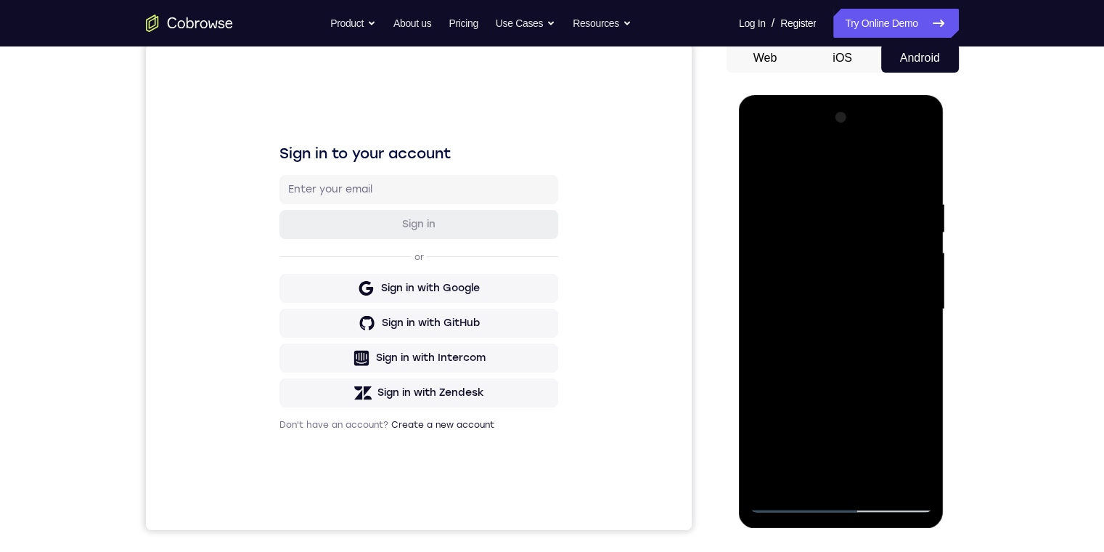
click at [893, 407] on div at bounding box center [841, 309] width 183 height 407
click at [786, 367] on div at bounding box center [841, 309] width 183 height 407
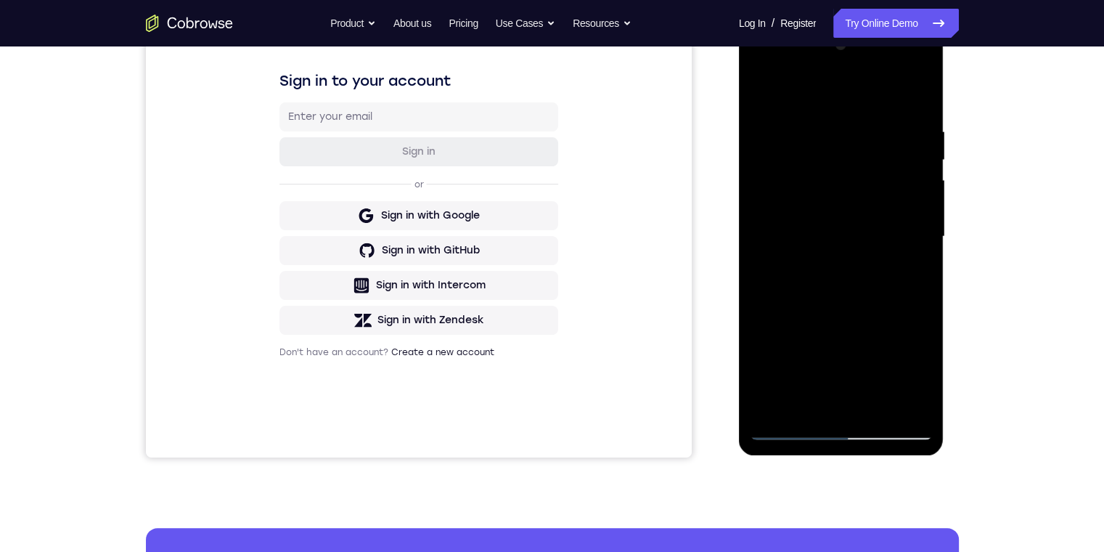
click at [836, 378] on div at bounding box center [841, 236] width 183 height 407
click at [873, 322] on div at bounding box center [841, 236] width 183 height 407
drag, startPoint x: 885, startPoint y: 409, endPoint x: 1625, endPoint y: 430, distance: 740.0
click at [885, 409] on div at bounding box center [841, 236] width 183 height 407
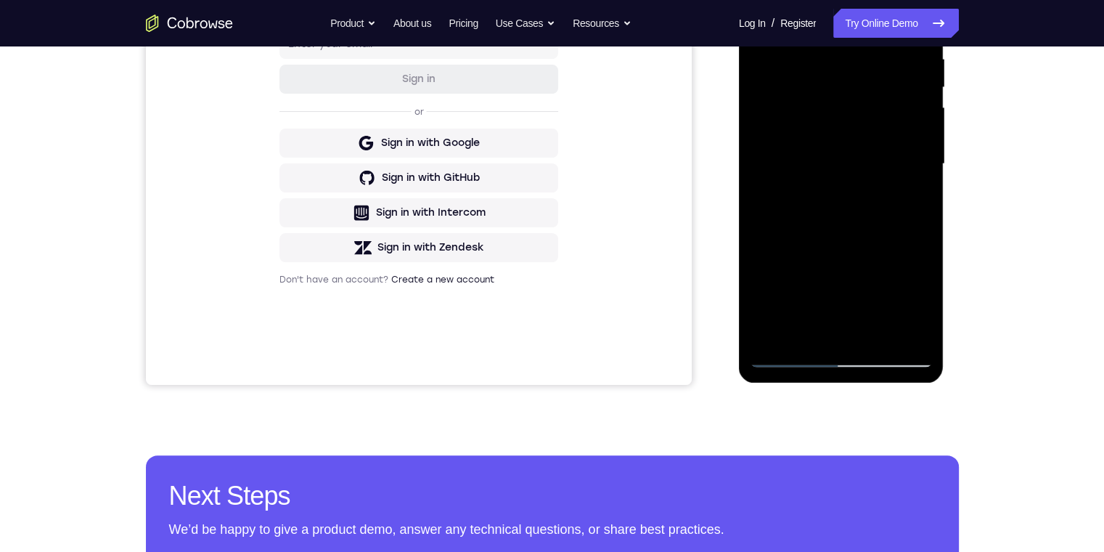
drag, startPoint x: 920, startPoint y: 279, endPoint x: 904, endPoint y: 290, distance: 19.3
click at [909, 294] on div at bounding box center [841, 164] width 183 height 407
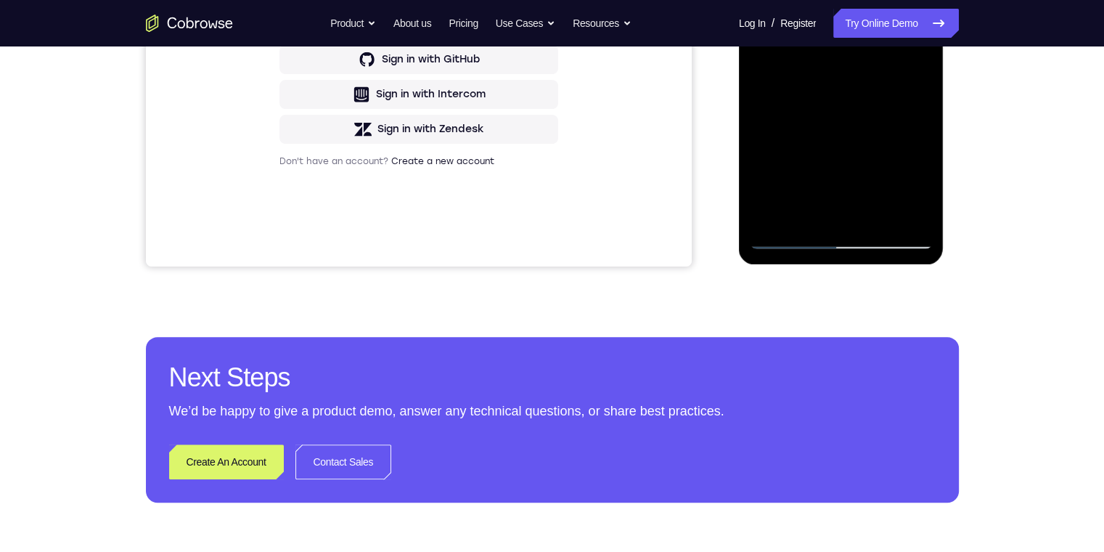
drag, startPoint x: 917, startPoint y: 118, endPoint x: 913, endPoint y: 60, distance: 58.2
click at [913, 58] on div at bounding box center [841, 45] width 183 height 407
drag, startPoint x: 921, startPoint y: 141, endPoint x: 921, endPoint y: 82, distance: 58.8
click at [921, 82] on div at bounding box center [841, 45] width 183 height 407
click at [787, 175] on div at bounding box center [841, 45] width 183 height 407
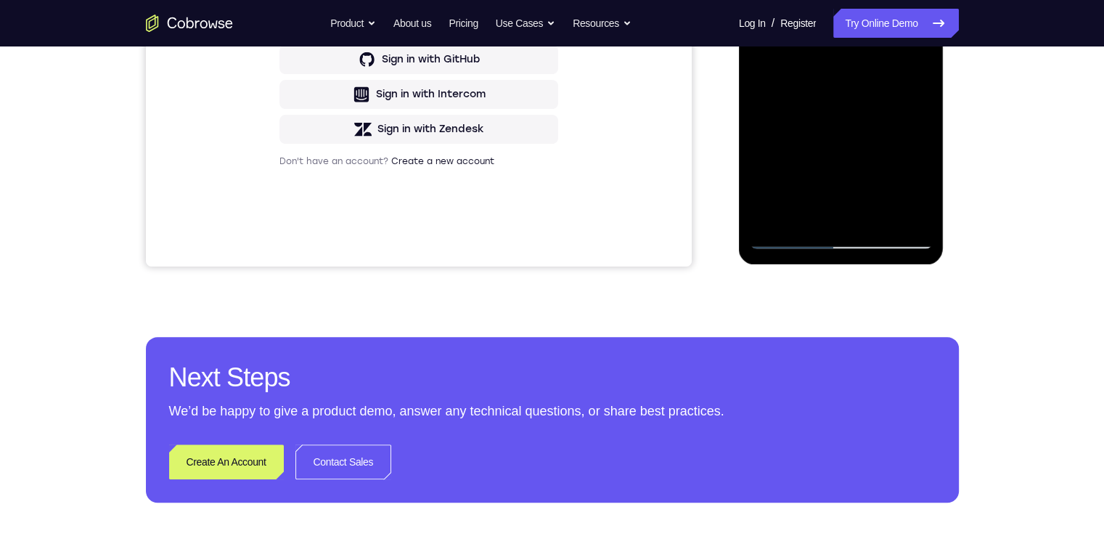
click at [785, 174] on div at bounding box center [841, 45] width 183 height 407
click at [783, 167] on div at bounding box center [841, 45] width 183 height 407
click at [790, 163] on div at bounding box center [841, 45] width 183 height 407
click at [790, 173] on div at bounding box center [841, 45] width 183 height 407
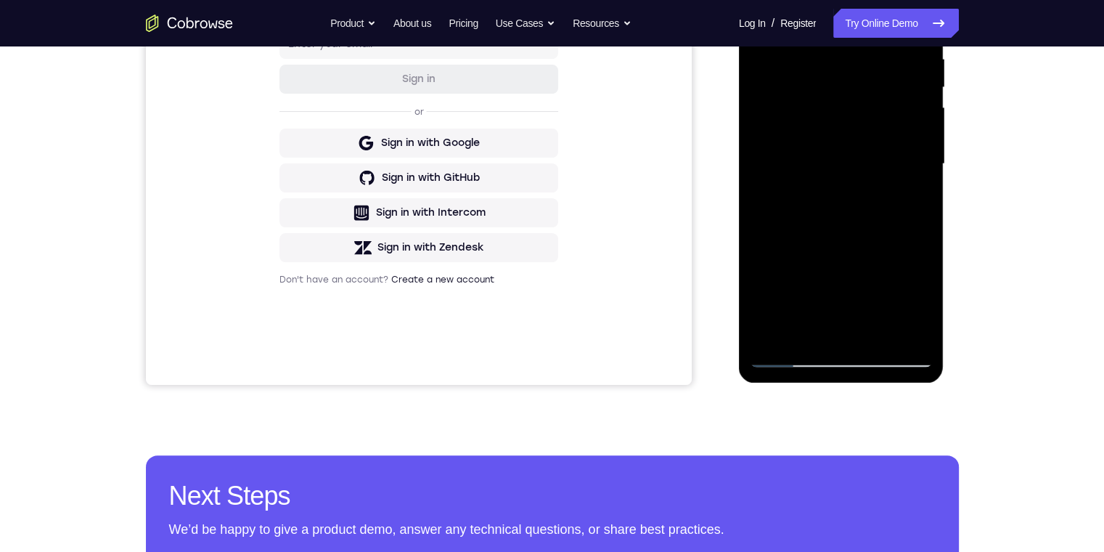
click at [787, 285] on div at bounding box center [841, 164] width 183 height 407
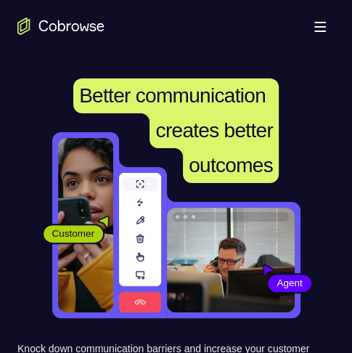
click at [317, 26] on span at bounding box center [320, 26] width 12 height 1
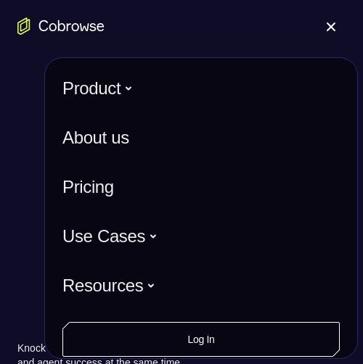
click at [23, 197] on div "Customer Agent Agent" at bounding box center [181, 225] width 328 height 186
click at [331, 20] on button "Open main menu" at bounding box center [331, 26] width 29 height 29
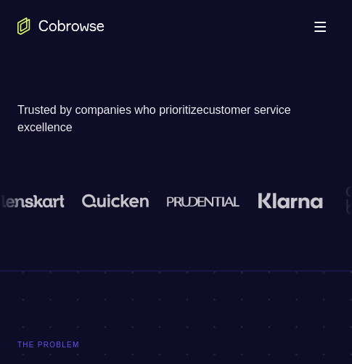
scroll to position [290, 0]
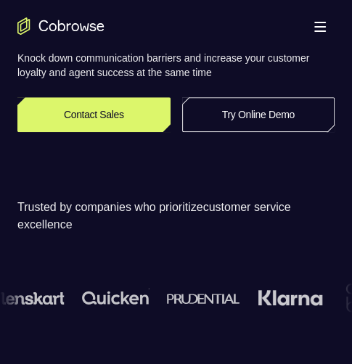
click at [290, 102] on link "Try Online Demo" at bounding box center [258, 114] width 153 height 35
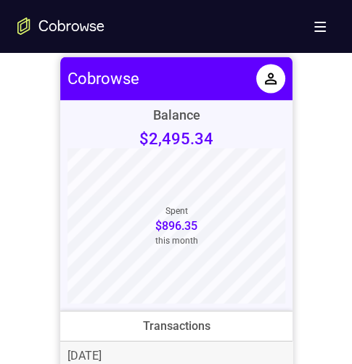
scroll to position [653, 0]
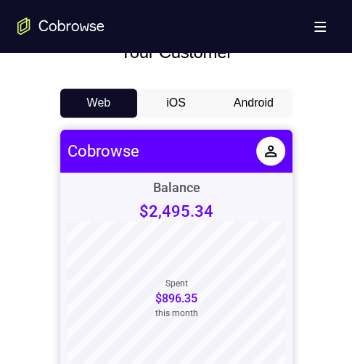
click at [236, 96] on button "Android" at bounding box center [254, 103] width 78 height 29
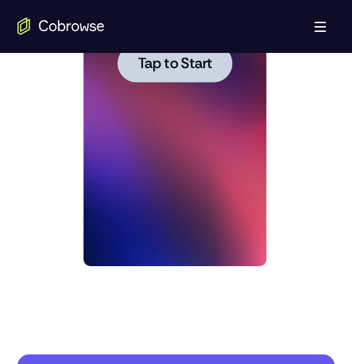
scroll to position [942, 0]
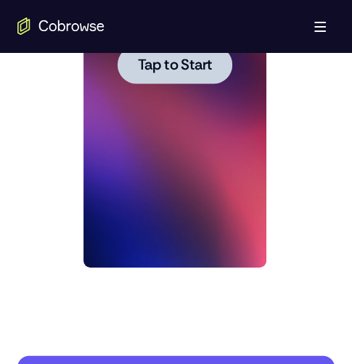
click at [155, 60] on span "Tap to Start" at bounding box center [175, 65] width 74 height 15
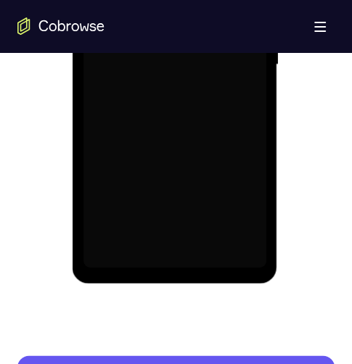
scroll to position [871, 0]
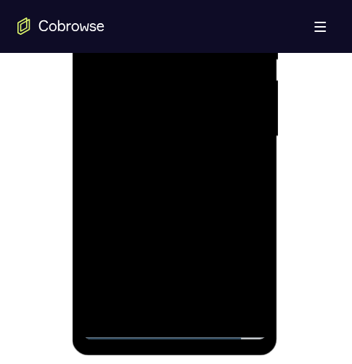
click at [177, 328] on div at bounding box center [174, 136] width 183 height 407
click at [235, 265] on div at bounding box center [174, 136] width 183 height 407
click at [99, 0] on div at bounding box center [174, 136] width 183 height 407
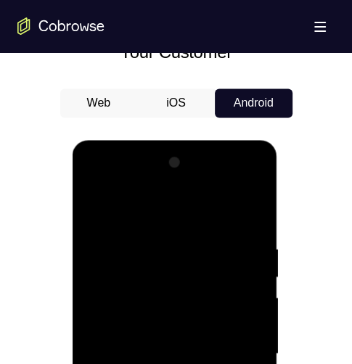
scroll to position [717, 0]
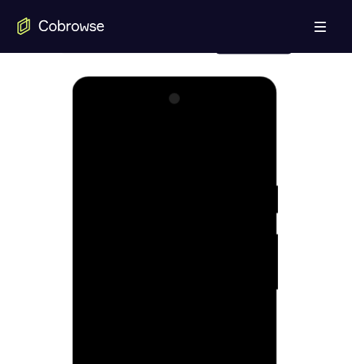
click at [240, 290] on div at bounding box center [174, 290] width 183 height 407
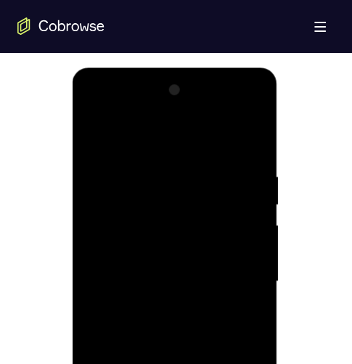
click at [169, 288] on div at bounding box center [174, 281] width 183 height 407
click at [159, 290] on div at bounding box center [174, 281] width 183 height 407
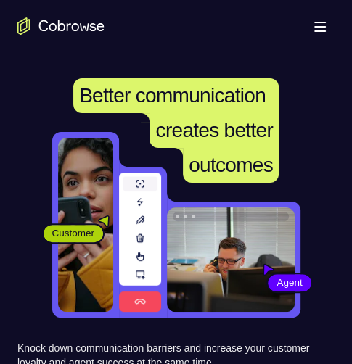
scroll to position [290, 0]
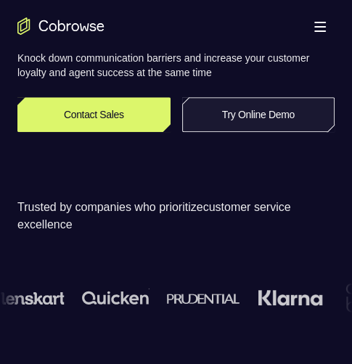
click at [250, 118] on link "Try Online Demo" at bounding box center [258, 114] width 153 height 35
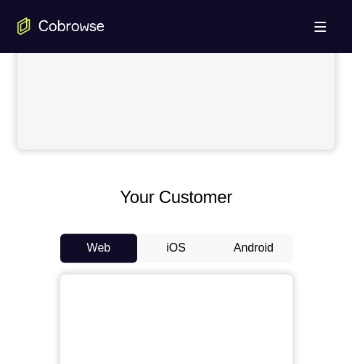
scroll to position [581, 0]
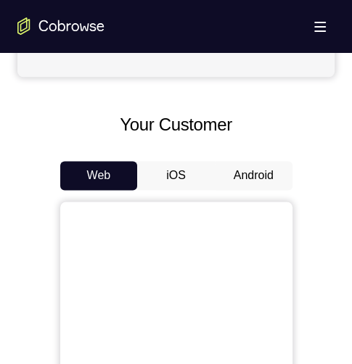
click at [256, 166] on button "Android" at bounding box center [254, 175] width 78 height 29
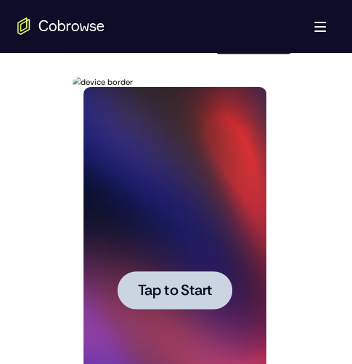
scroll to position [799, 0]
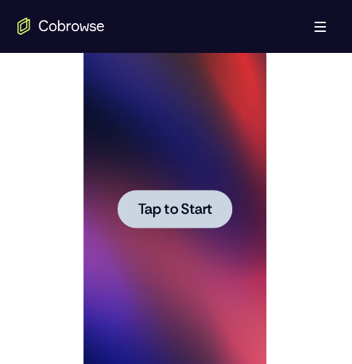
click at [144, 205] on span "Tap to Start" at bounding box center [175, 209] width 74 height 15
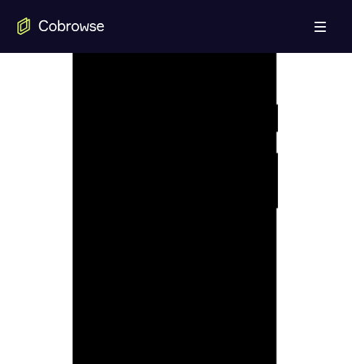
scroll to position [1089, 0]
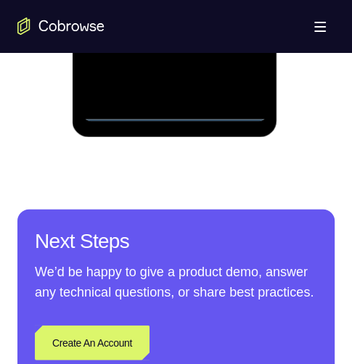
drag, startPoint x: 168, startPoint y: 94, endPoint x: 166, endPoint y: 108, distance: 14.6
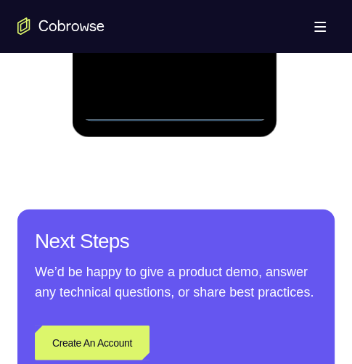
scroll to position [871, 0]
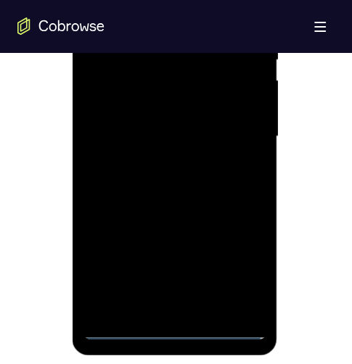
click at [147, 0] on div at bounding box center [174, 136] width 183 height 407
click at [107, 0] on div at bounding box center [174, 136] width 183 height 407
click at [92, 0] on div at bounding box center [174, 136] width 183 height 407
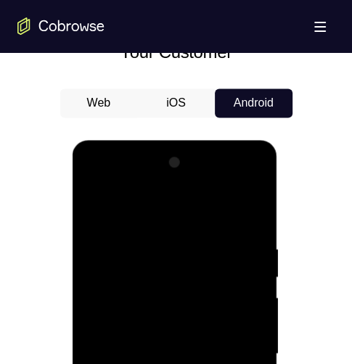
click at [161, 269] on div at bounding box center [174, 354] width 183 height 407
click at [158, 234] on div at bounding box center [174, 354] width 183 height 407
drag, startPoint x: 105, startPoint y: 297, endPoint x: 142, endPoint y: 382, distance: 92.9
click at [105, 297] on div at bounding box center [174, 354] width 183 height 407
click at [176, 356] on div at bounding box center [174, 354] width 183 height 407
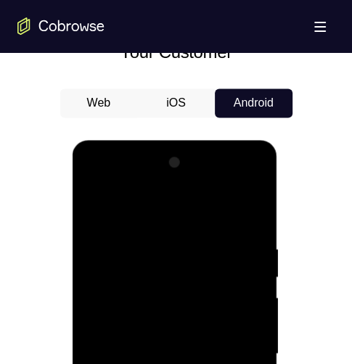
scroll to position [726, 0]
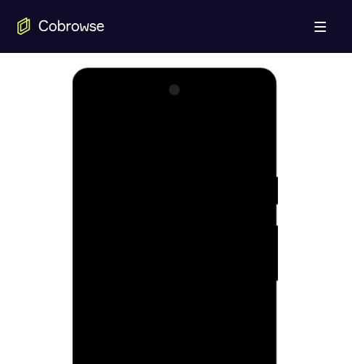
click at [164, 309] on div at bounding box center [174, 281] width 183 height 407
click at [213, 264] on div at bounding box center [174, 281] width 183 height 407
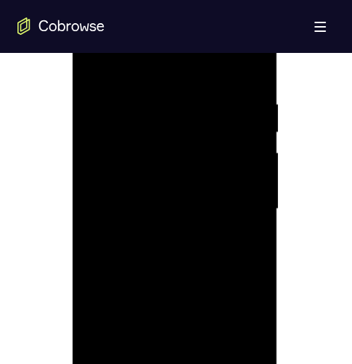
click at [202, 179] on div at bounding box center [174, 209] width 183 height 407
drag, startPoint x: 219, startPoint y: 211, endPoint x: 224, endPoint y: 216, distance: 8.2
click at [219, 212] on div at bounding box center [174, 209] width 183 height 407
click at [243, 59] on div at bounding box center [174, 209] width 183 height 407
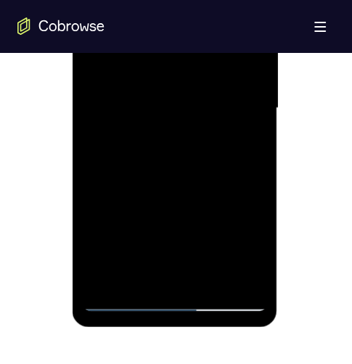
scroll to position [934, 0]
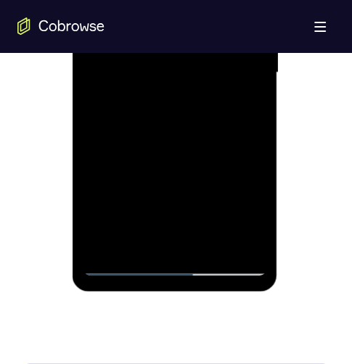
click at [123, 71] on div at bounding box center [174, 73] width 183 height 407
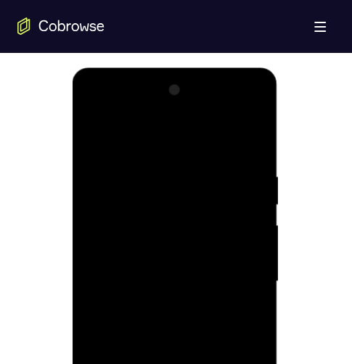
scroll to position [944, 0]
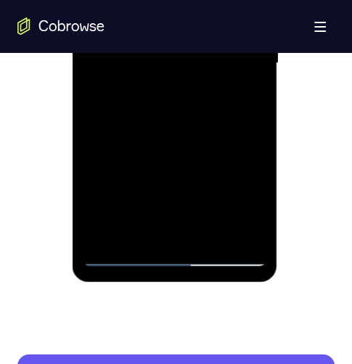
click at [126, 237] on div at bounding box center [174, 64] width 183 height 407
click at [119, 238] on div at bounding box center [174, 64] width 183 height 407
drag, startPoint x: 257, startPoint y: 202, endPoint x: 263, endPoint y: 142, distance: 59.8
click at [263, 142] on div at bounding box center [174, 64] width 183 height 407
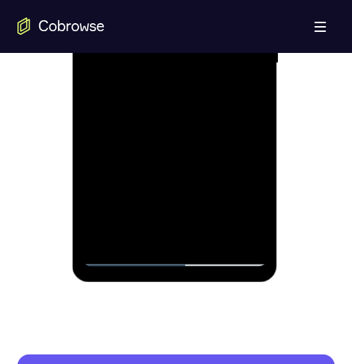
drag, startPoint x: 245, startPoint y: 188, endPoint x: 253, endPoint y: 142, distance: 46.3
click at [253, 142] on div at bounding box center [174, 64] width 183 height 407
drag, startPoint x: 249, startPoint y: 195, endPoint x: 254, endPoint y: 201, distance: 8.3
click at [253, 200] on div at bounding box center [174, 64] width 183 height 407
click at [90, 196] on div at bounding box center [174, 64] width 183 height 407
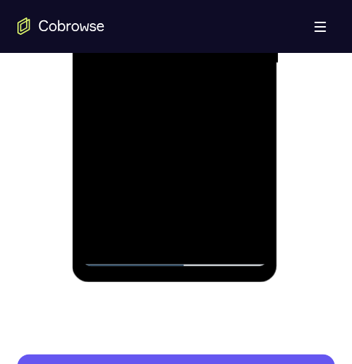
scroll to position [1016, 0]
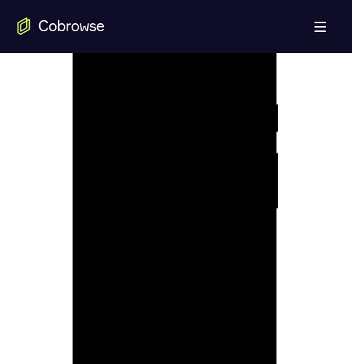
click at [154, 176] on div at bounding box center [174, 209] width 183 height 407
click at [160, 174] on div at bounding box center [174, 209] width 183 height 407
click at [163, 181] on div at bounding box center [174, 209] width 183 height 407
click at [161, 203] on div at bounding box center [174, 209] width 183 height 407
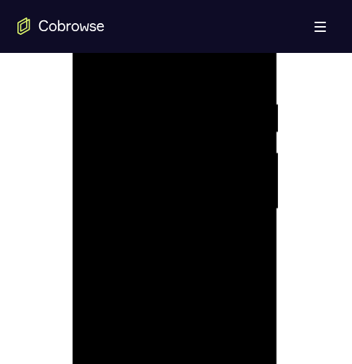
click at [212, 230] on div at bounding box center [174, 209] width 183 height 407
click at [158, 192] on div at bounding box center [174, 209] width 183 height 407
click at [134, 200] on div at bounding box center [174, 209] width 183 height 407
click at [145, 262] on div at bounding box center [174, 209] width 183 height 407
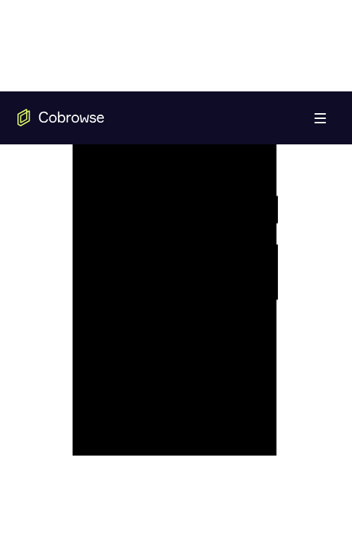
scroll to position [871, 0]
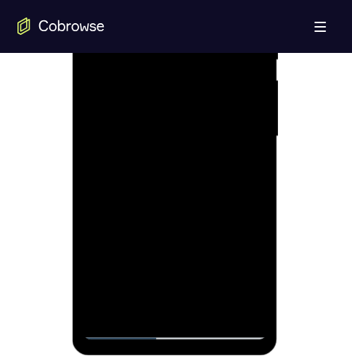
click at [211, 160] on div at bounding box center [174, 136] width 183 height 407
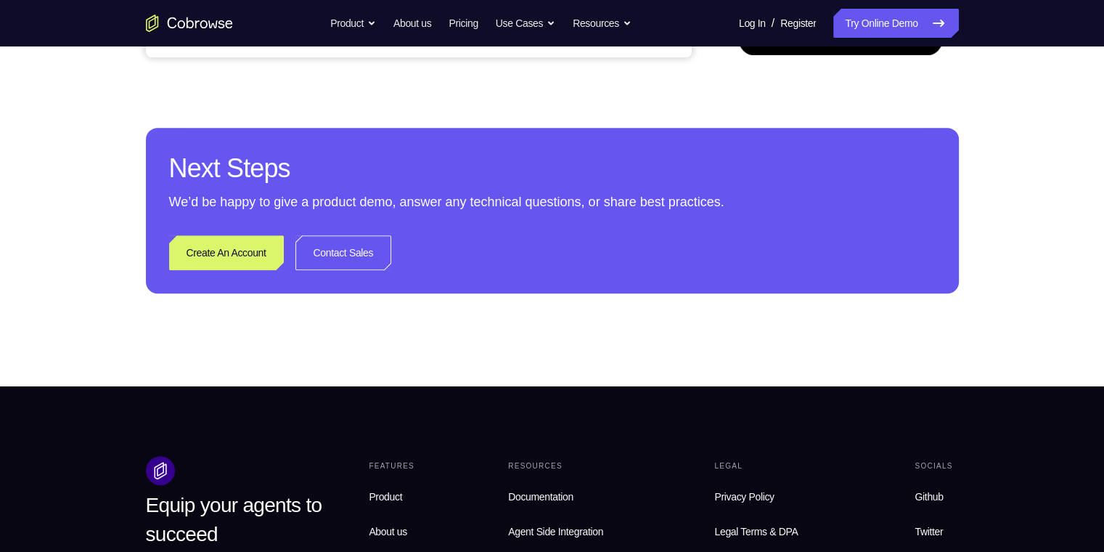
scroll to position [218, 0]
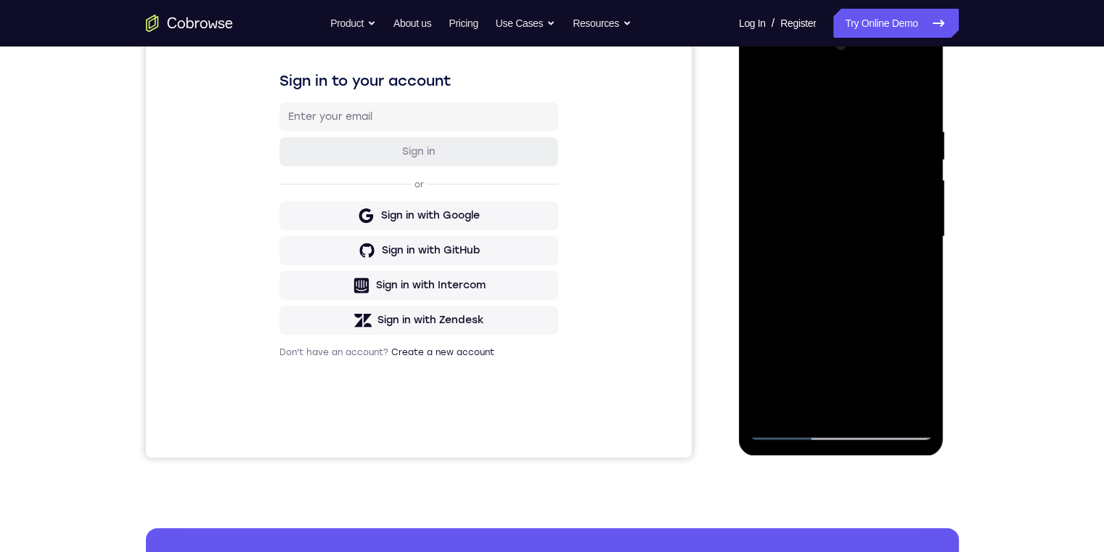
drag, startPoint x: 805, startPoint y: 295, endPoint x: 805, endPoint y: 312, distance: 17.4
click at [351, 295] on div at bounding box center [841, 236] width 183 height 407
click at [351, 334] on div at bounding box center [841, 236] width 183 height 407
click at [351, 364] on div at bounding box center [841, 236] width 183 height 407
click at [351, 340] on div at bounding box center [841, 236] width 183 height 407
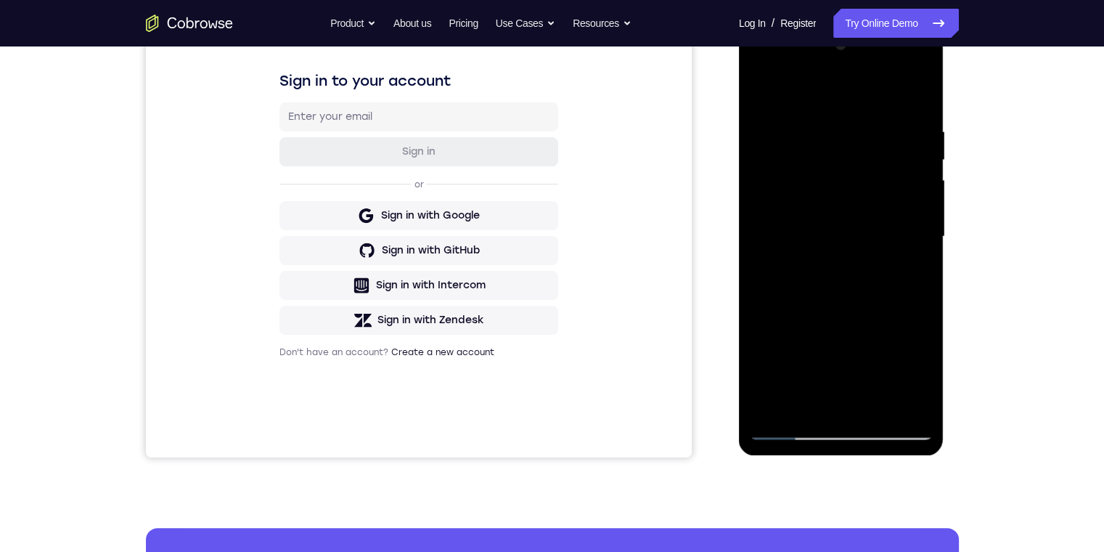
click at [351, 319] on div at bounding box center [841, 236] width 183 height 407
click at [351, 85] on div at bounding box center [841, 236] width 183 height 407
click at [351, 90] on div at bounding box center [841, 236] width 183 height 407
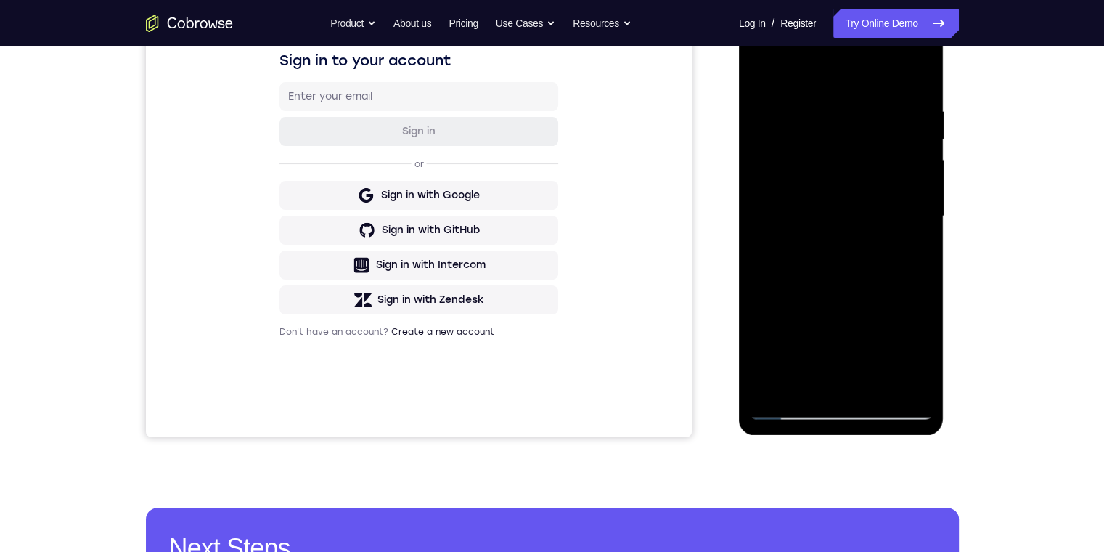
click at [351, 203] on div at bounding box center [841, 216] width 183 height 407
click at [351, 364] on div at bounding box center [841, 216] width 183 height 407
drag, startPoint x: 855, startPoint y: 348, endPoint x: 863, endPoint y: 340, distance: 11.8
click at [351, 348] on div at bounding box center [841, 216] width 183 height 407
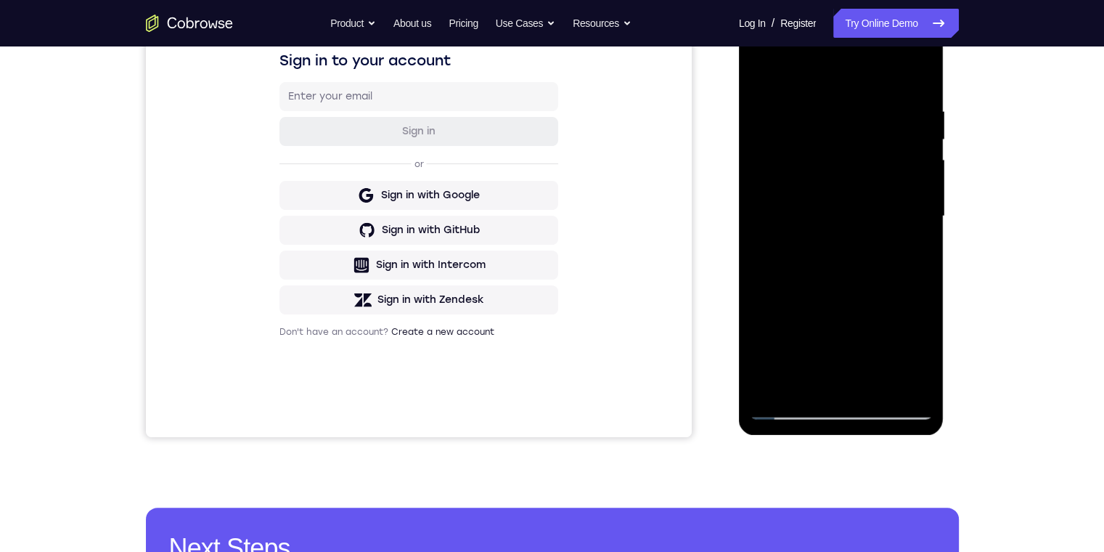
click at [351, 312] on div at bounding box center [841, 216] width 183 height 407
click at [351, 306] on div at bounding box center [841, 216] width 183 height 407
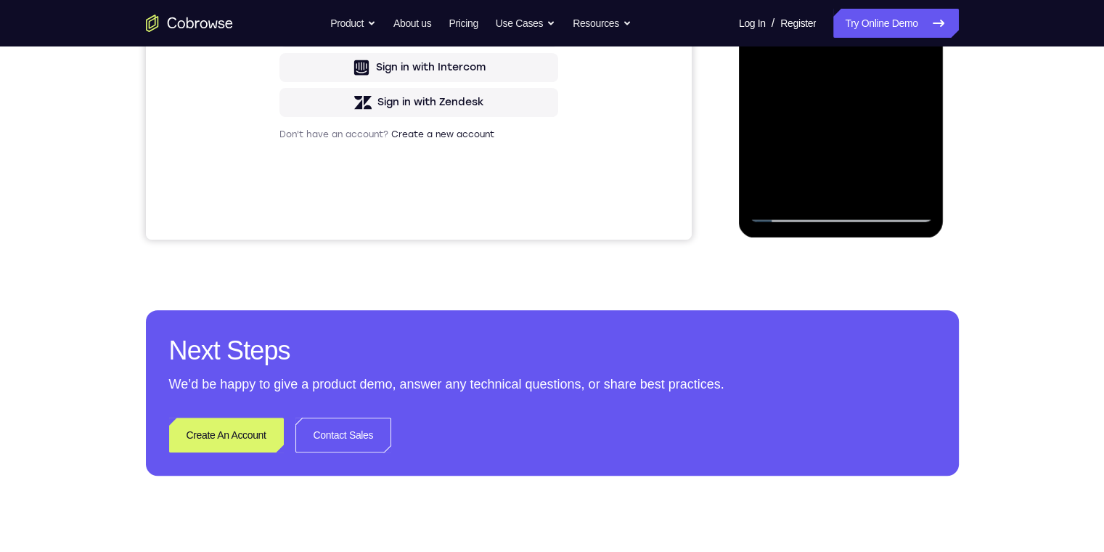
click at [351, 187] on div at bounding box center [841, 19] width 183 height 407
click at [351, 166] on div at bounding box center [841, 19] width 183 height 407
click at [351, 102] on div at bounding box center [841, 19] width 183 height 407
click at [351, 0] on div at bounding box center [841, 19] width 183 height 407
click at [351, 14] on div at bounding box center [841, 19] width 183 height 407
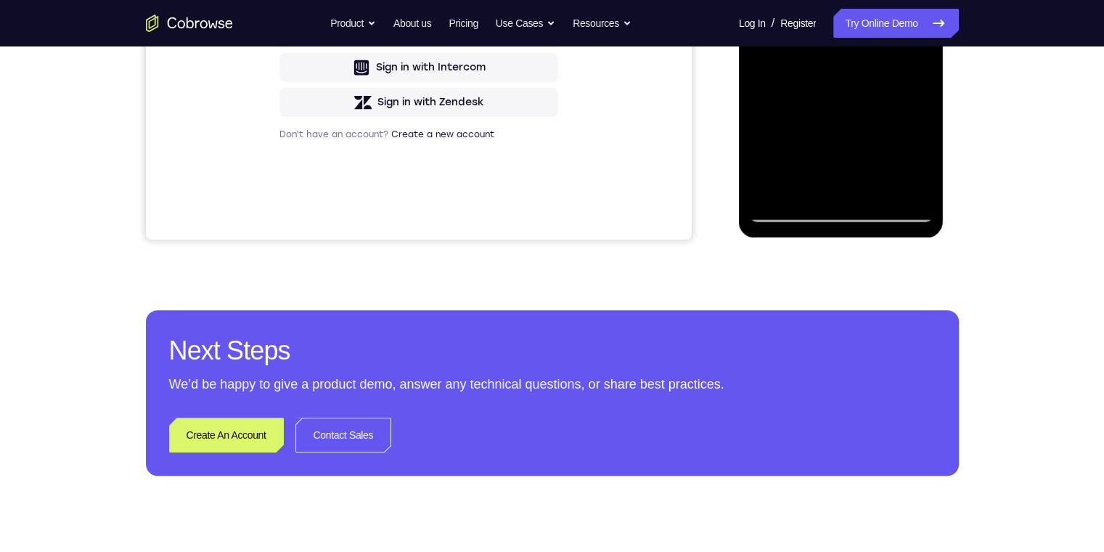
click at [351, 0] on div at bounding box center [841, 19] width 183 height 407
drag, startPoint x: 883, startPoint y: 188, endPoint x: 881, endPoint y: 115, distance: 72.6
click at [351, 115] on div at bounding box center [841, 19] width 183 height 407
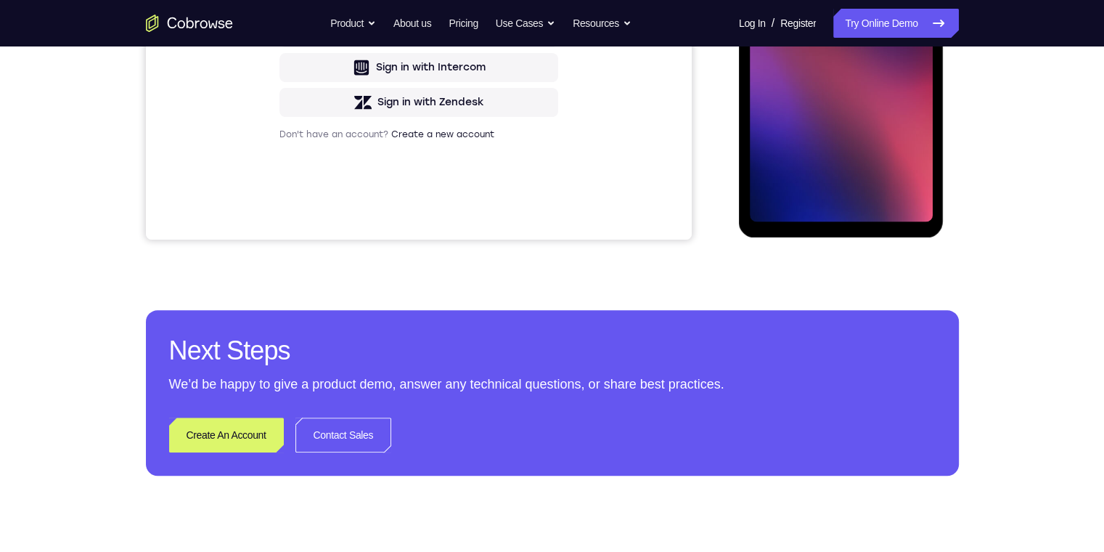
click at [351, 30] on div at bounding box center [841, 18] width 115 height 38
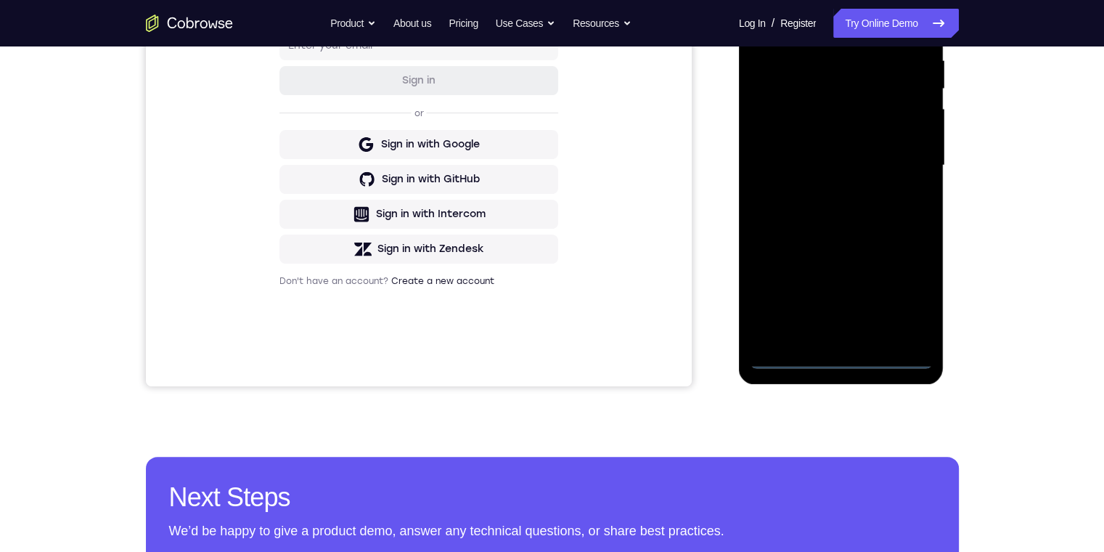
scroll to position [0, 0]
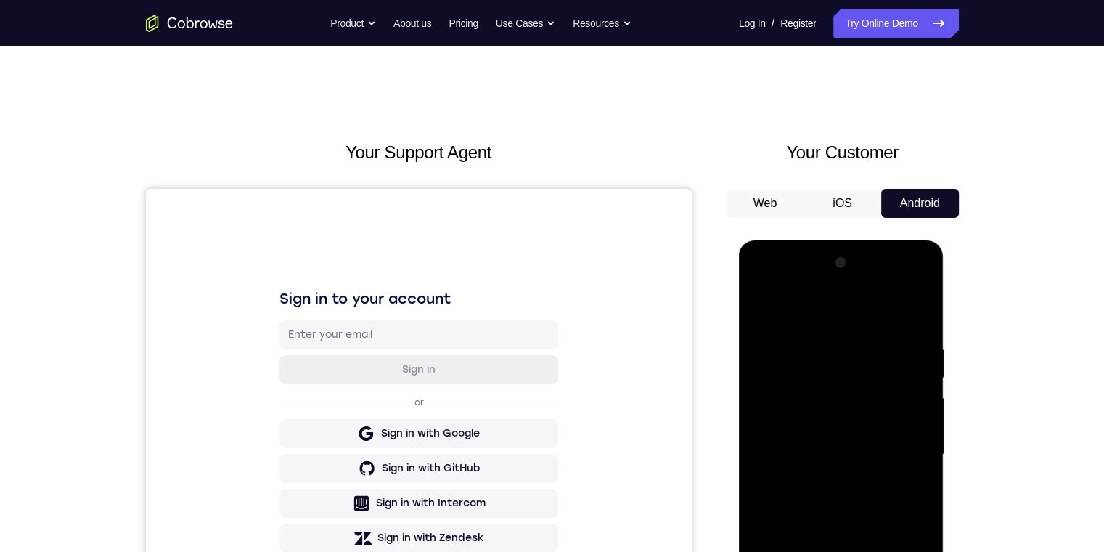
click at [351, 364] on div at bounding box center [841, 454] width 183 height 407
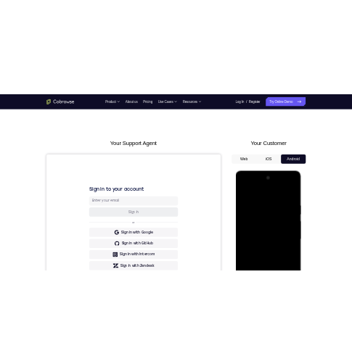
scroll to position [145, 0]
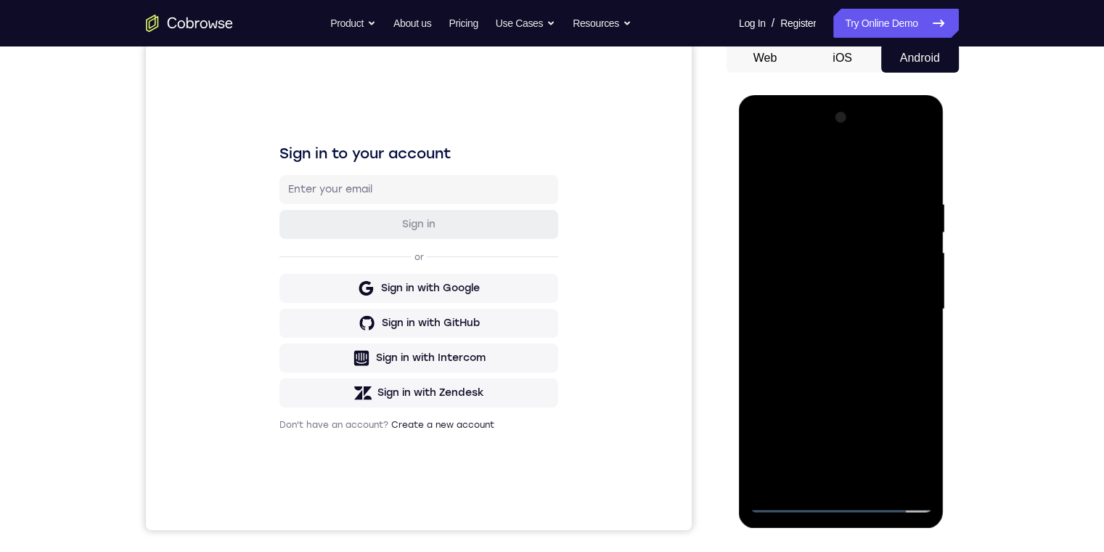
click at [351, 142] on div at bounding box center [841, 309] width 183 height 407
click at [351, 223] on div at bounding box center [841, 309] width 183 height 407
click at [351, 364] on div at bounding box center [841, 309] width 183 height 407
